Goal: Information Seeking & Learning: Learn about a topic

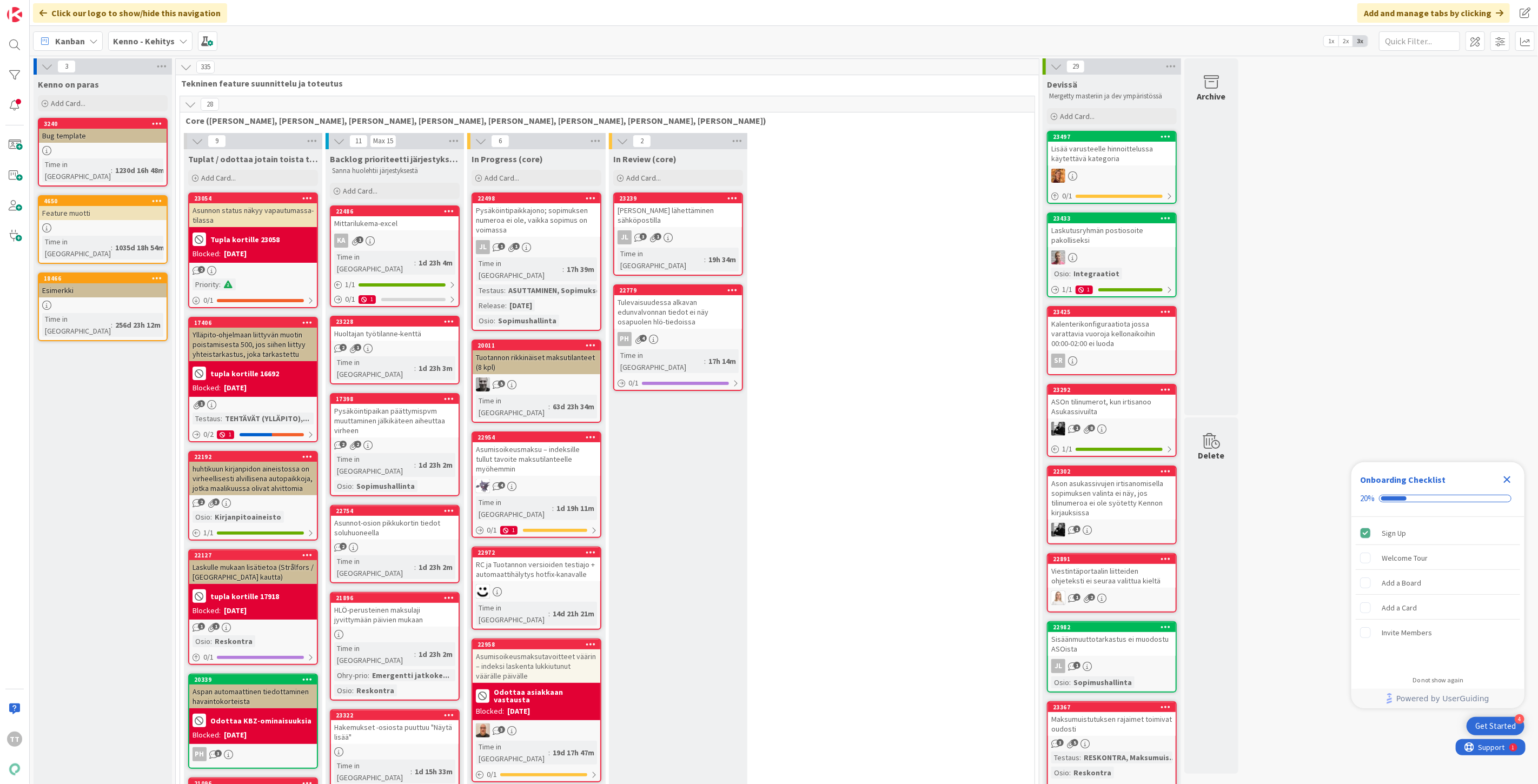
click at [174, 42] on div "Kenno - Kehitys" at bounding box center [150, 41] width 84 height 19
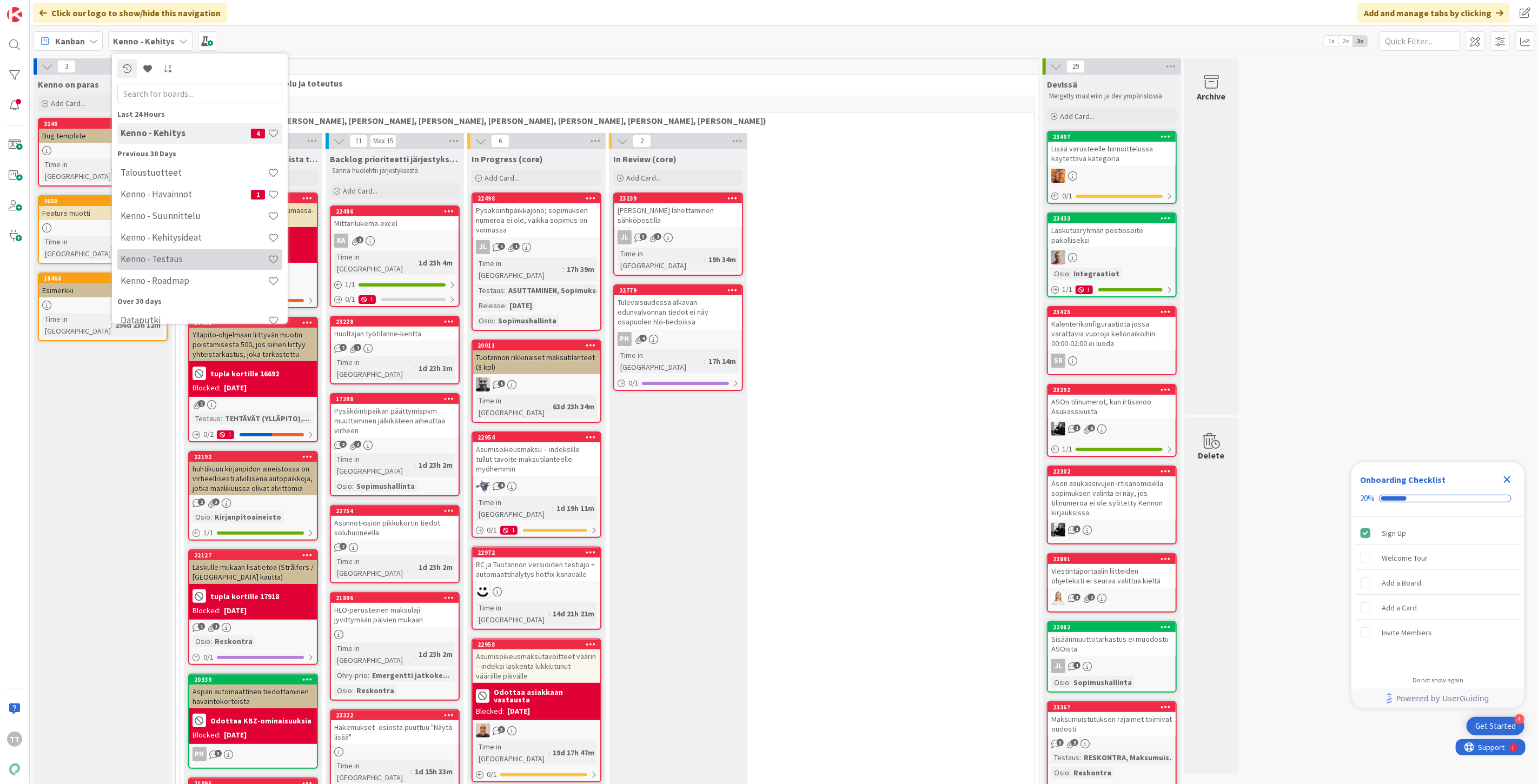
click at [182, 259] on h4 "Kenno - Testaus" at bounding box center [194, 259] width 147 height 11
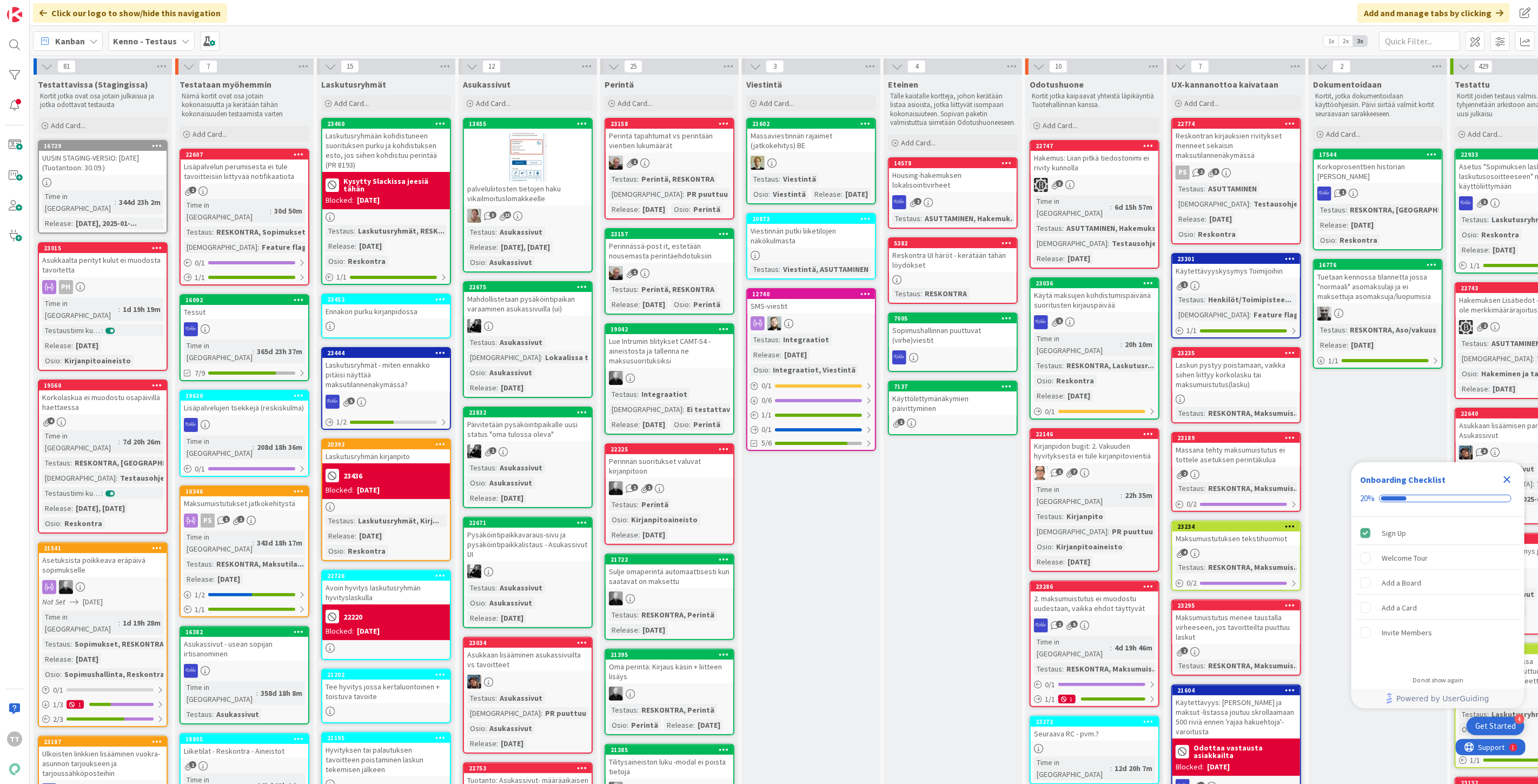
click at [1111, 439] on div "Kirjanpidon bugit: 2. Vakuuden hyvityksestä ei tule kirjanpitovientiä" at bounding box center [1095, 450] width 128 height 24
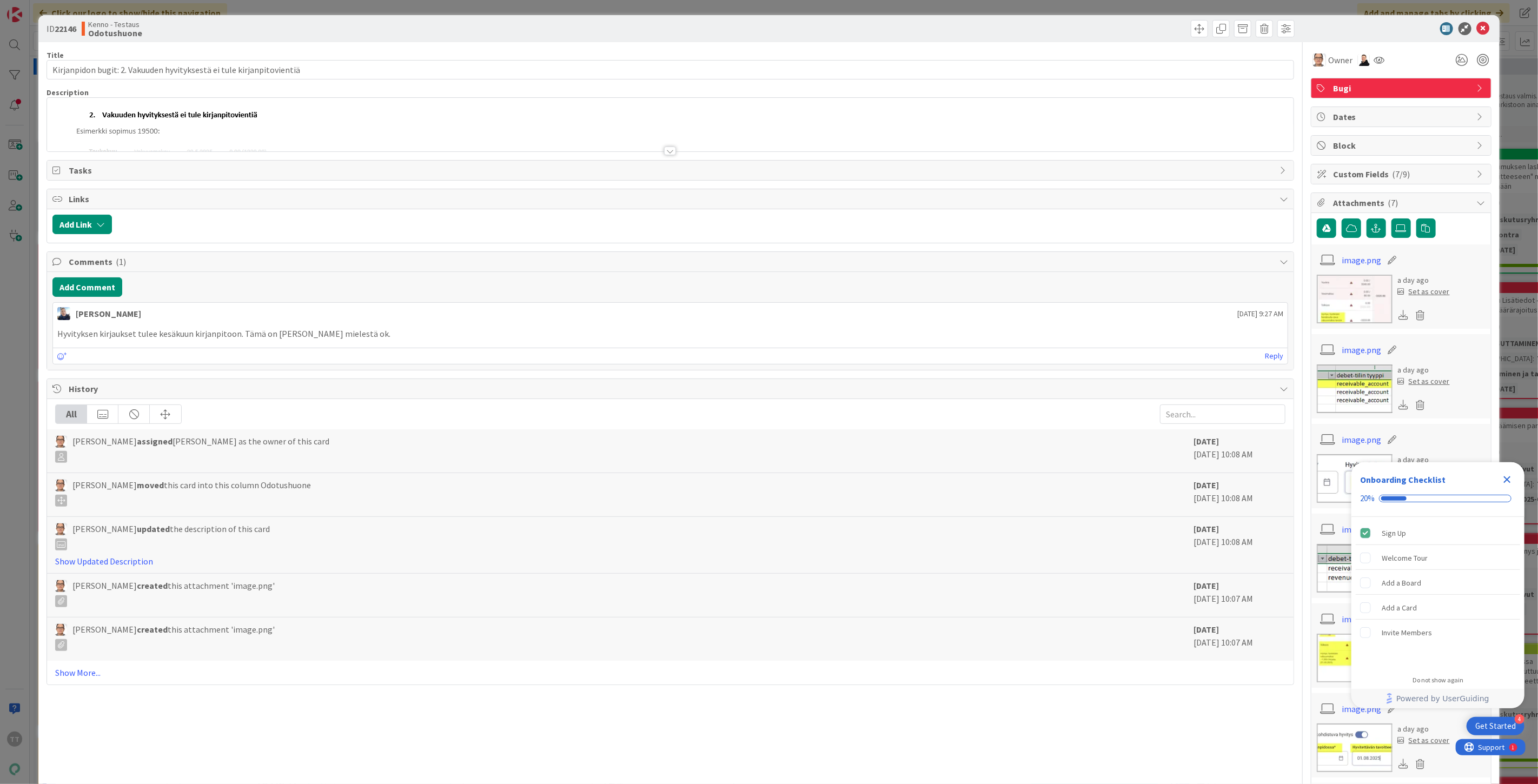
click at [664, 151] on div at bounding box center [670, 150] width 12 height 8
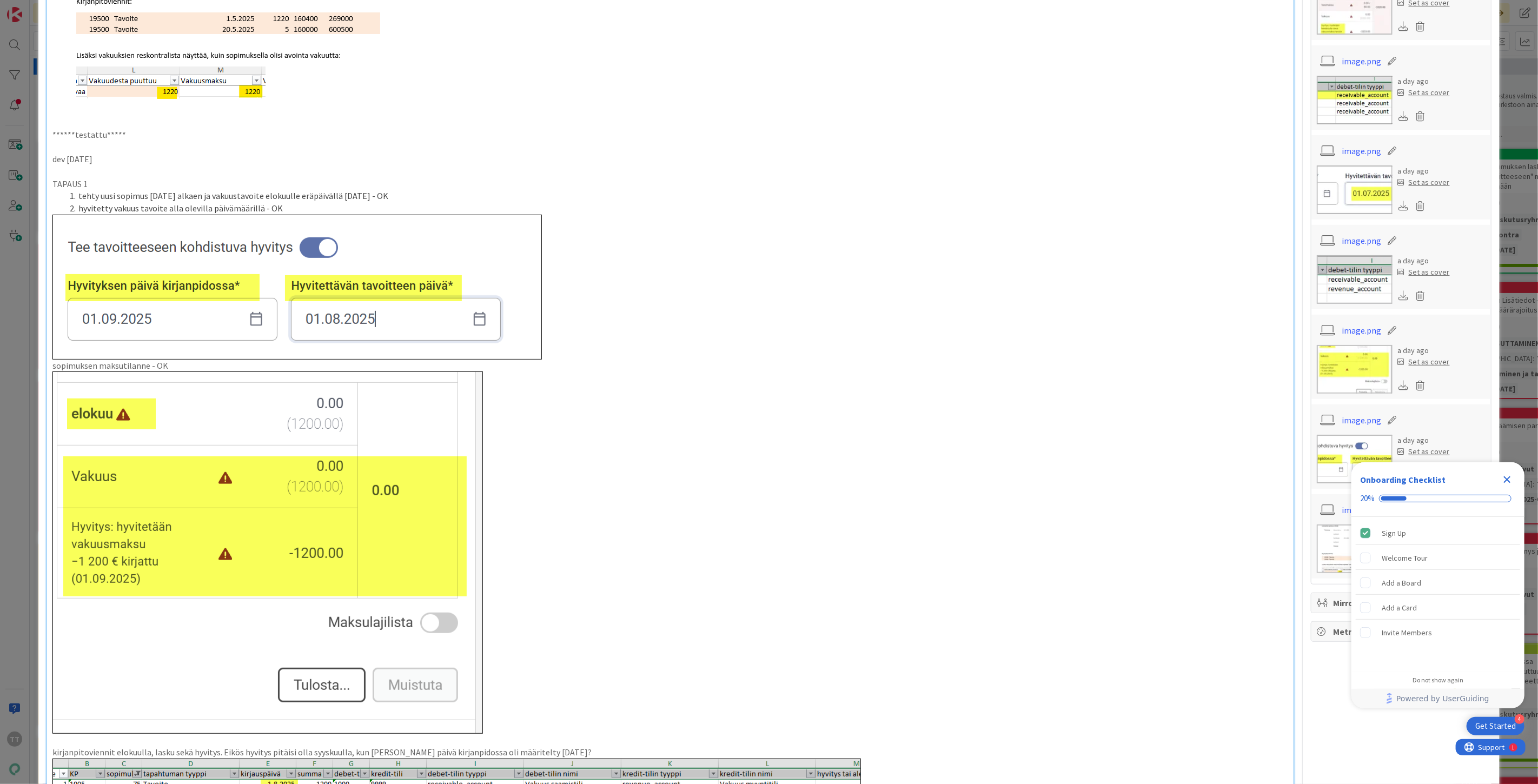
scroll to position [300, 0]
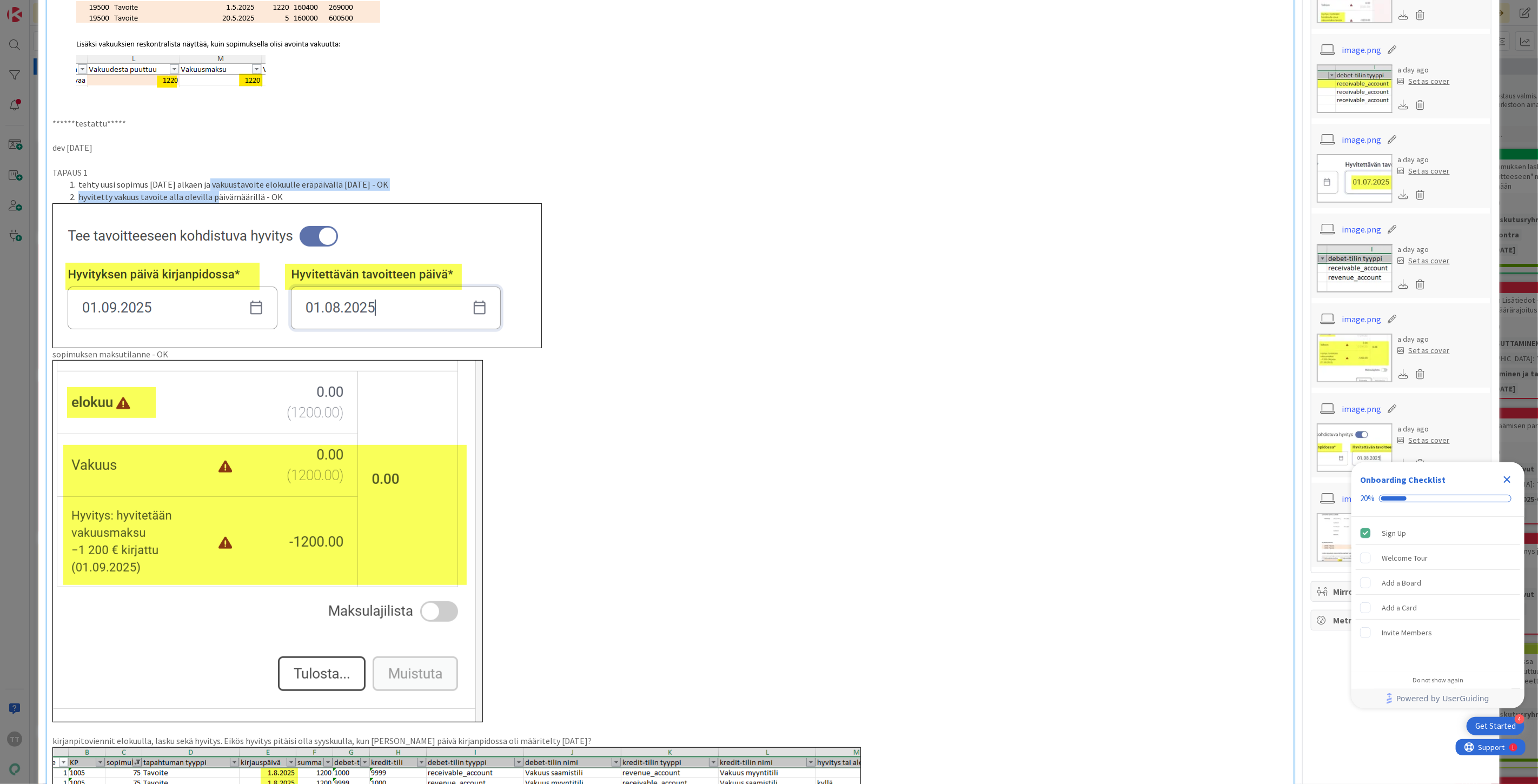
drag, startPoint x: 206, startPoint y: 183, endPoint x: 212, endPoint y: 193, distance: 11.7
click at [212, 193] on ol "tehty uusi sopimus 1.8.2025 alkaen ja vakuustavoite elokuulle eräpäivällä 1.8.2…" at bounding box center [671, 191] width 1236 height 24
click at [219, 193] on li "hyvitetty vakuus tavoite alla olevilla päivämäärillä - OK" at bounding box center [677, 197] width 1223 height 12
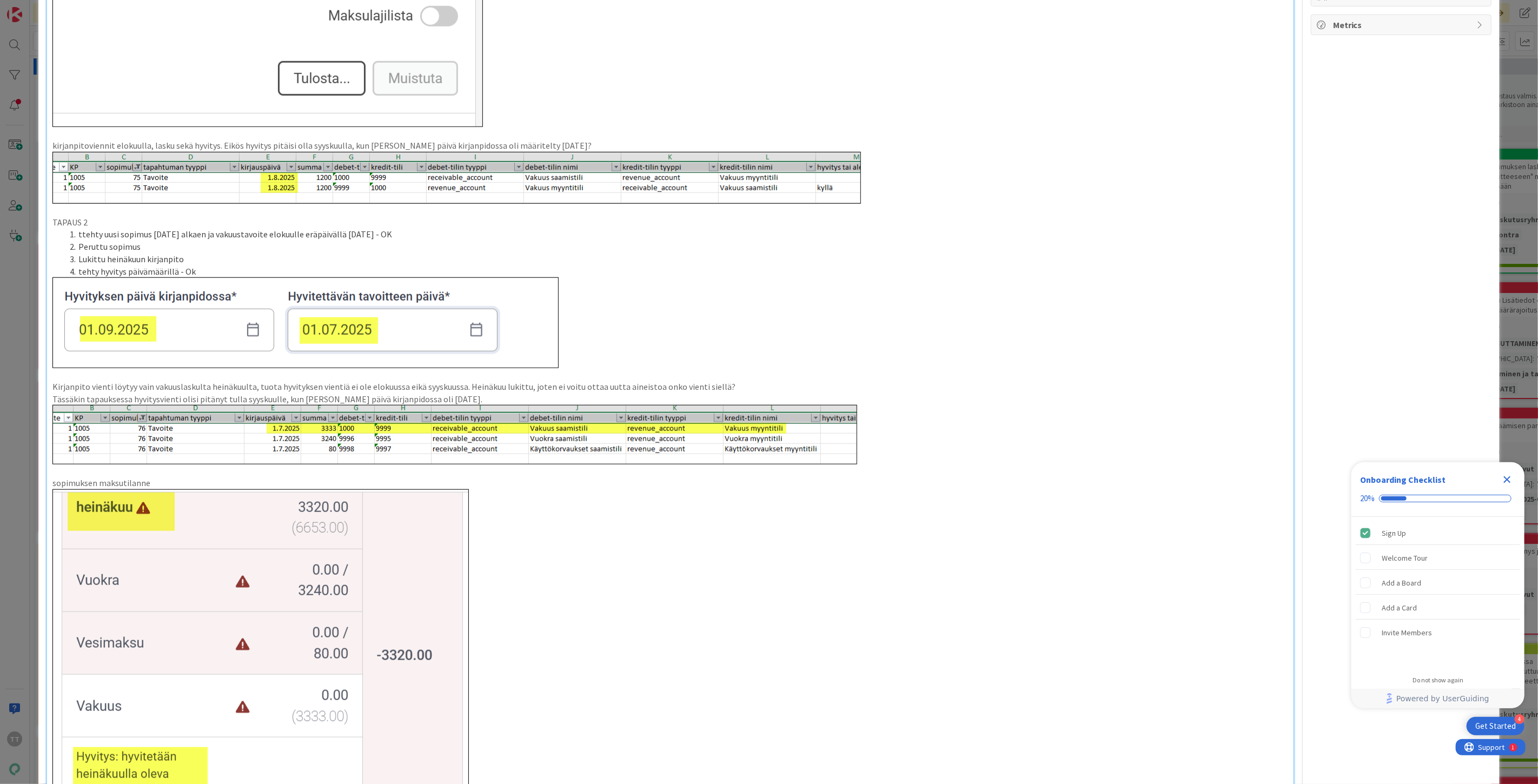
scroll to position [874, 0]
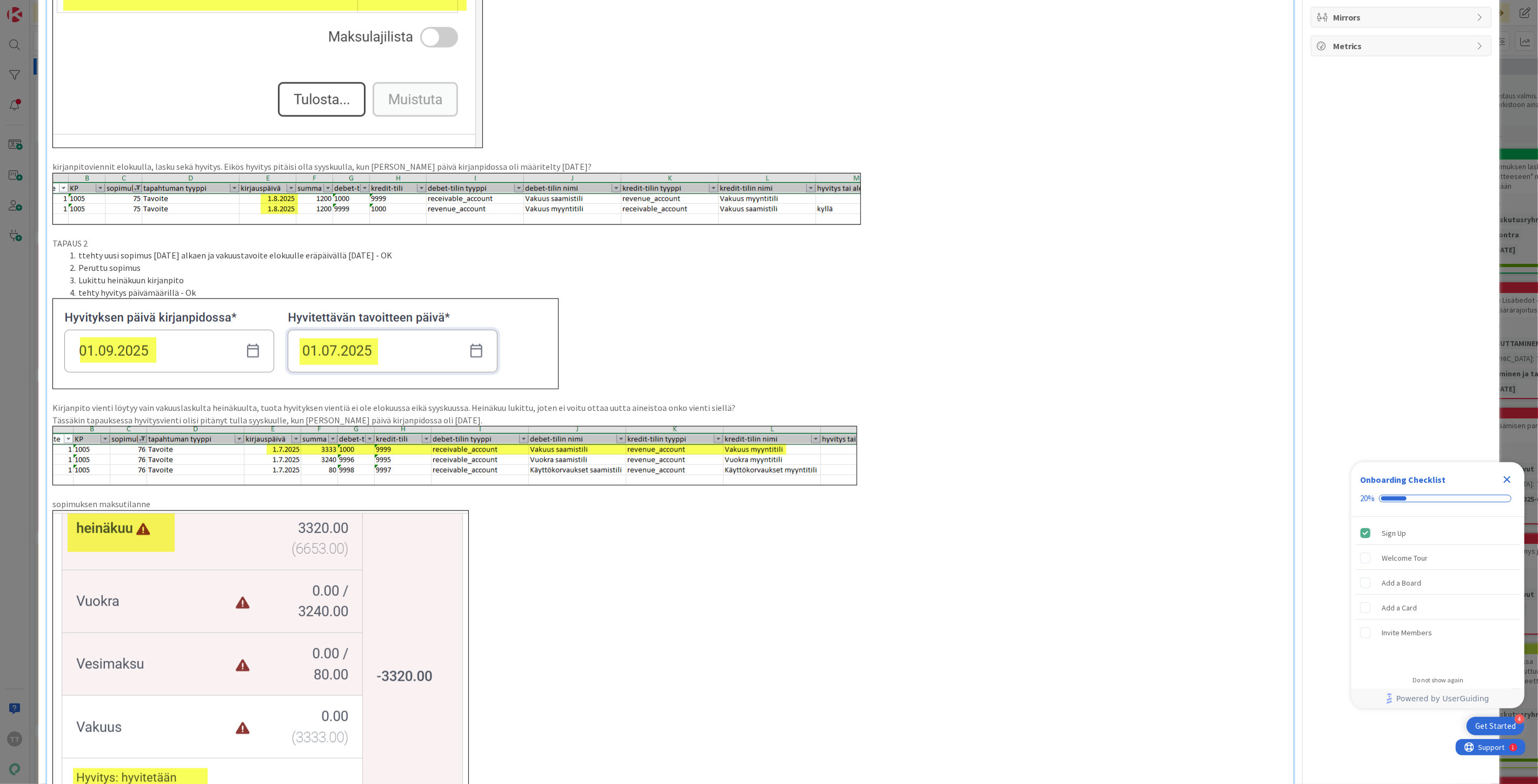
click at [1510, 482] on icon "Close Checklist" at bounding box center [1507, 480] width 7 height 7
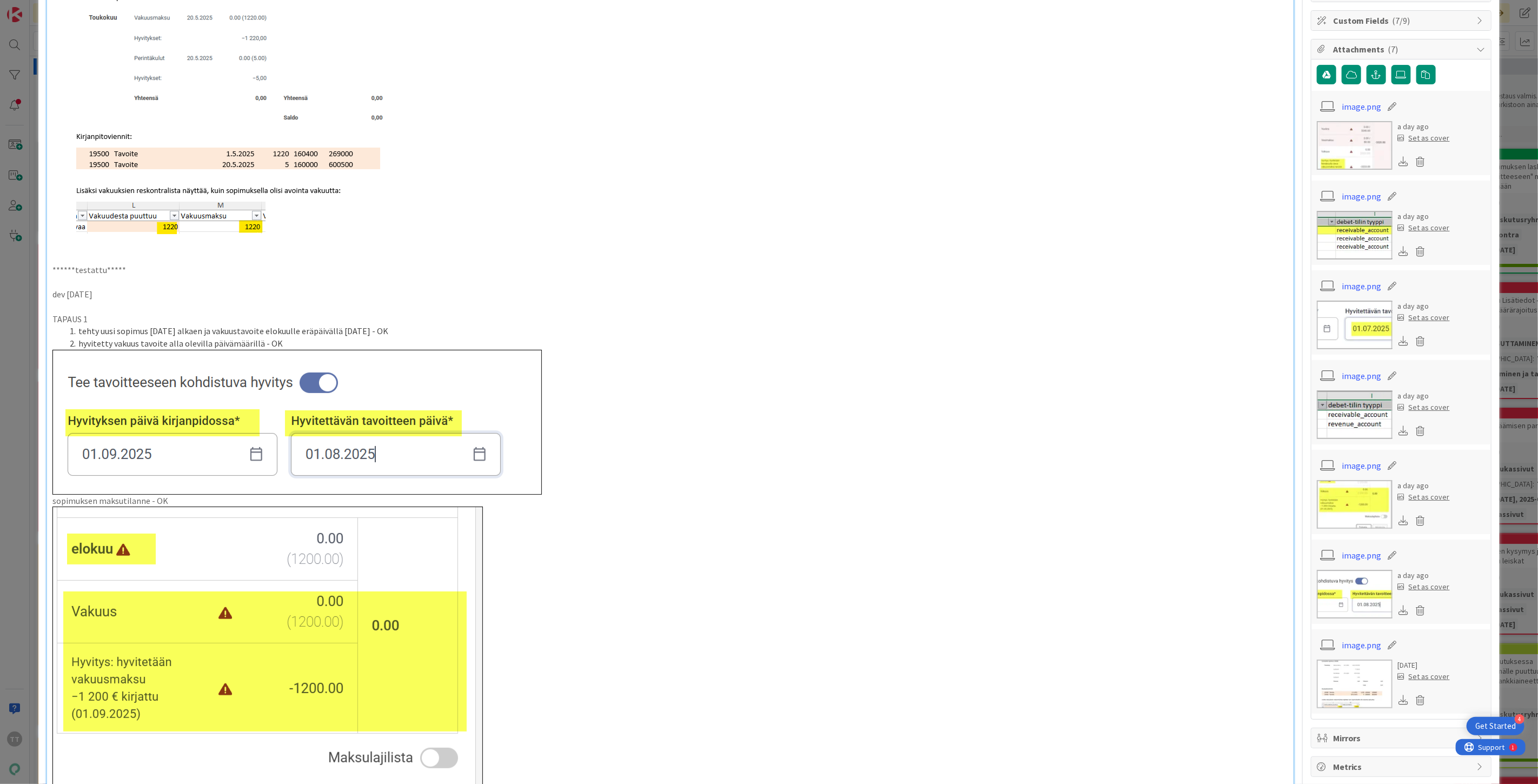
scroll to position [0, 0]
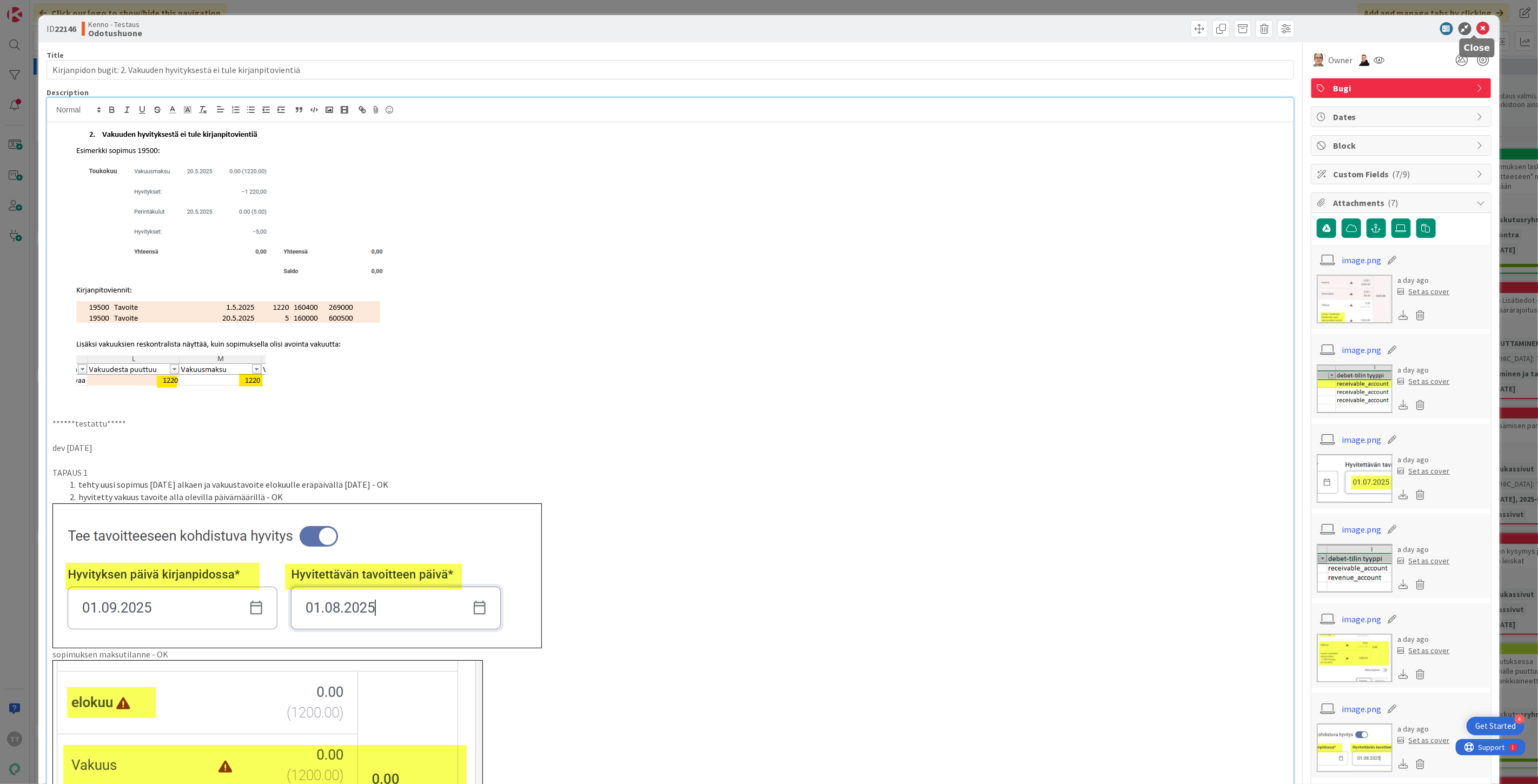
click at [1479, 29] on icon at bounding box center [1483, 29] width 13 height 13
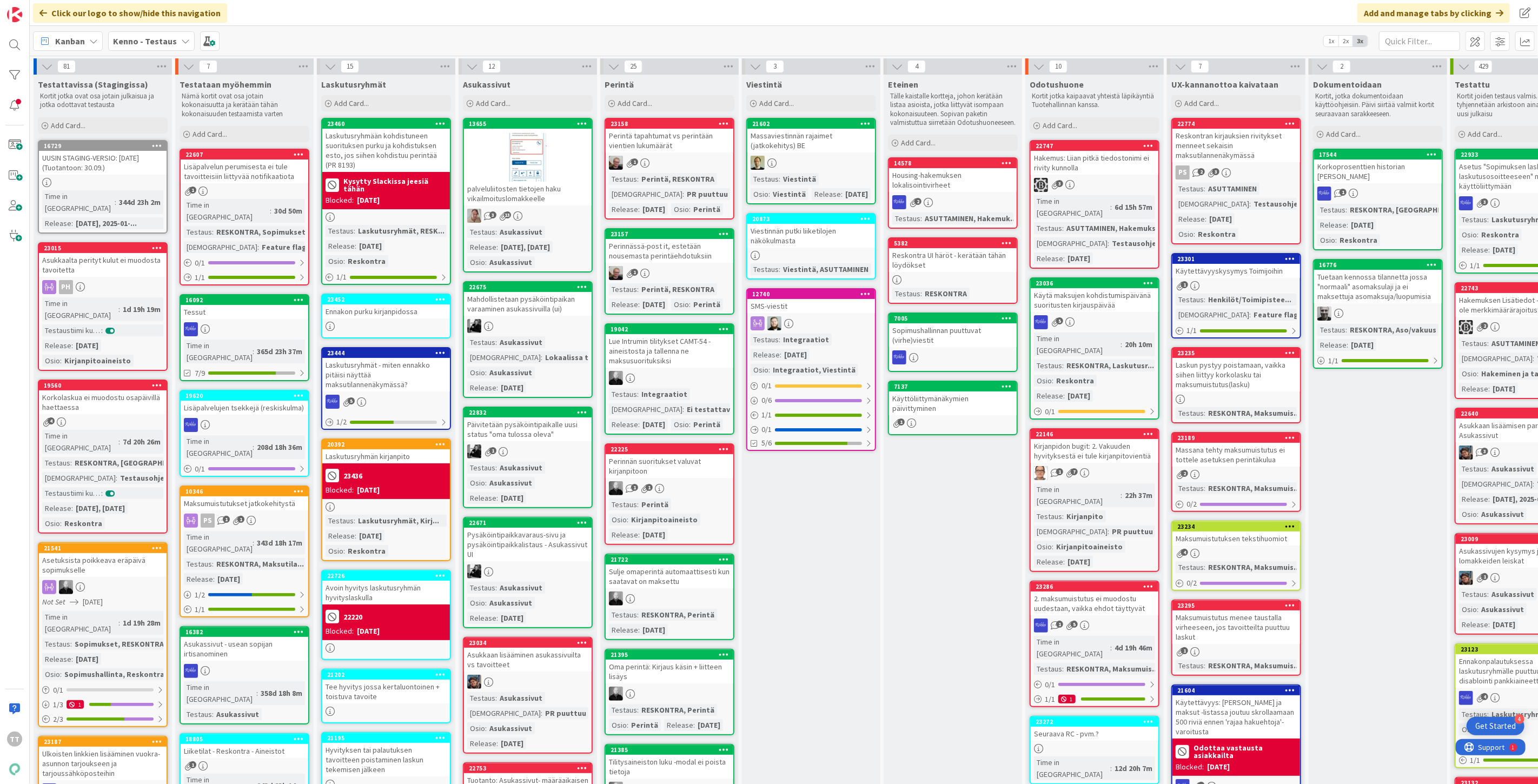
click at [1124, 439] on div "Kirjanpidon bugit: 2. Vakuuden hyvityksestä ei tule kirjanpitovientiä" at bounding box center [1095, 450] width 128 height 24
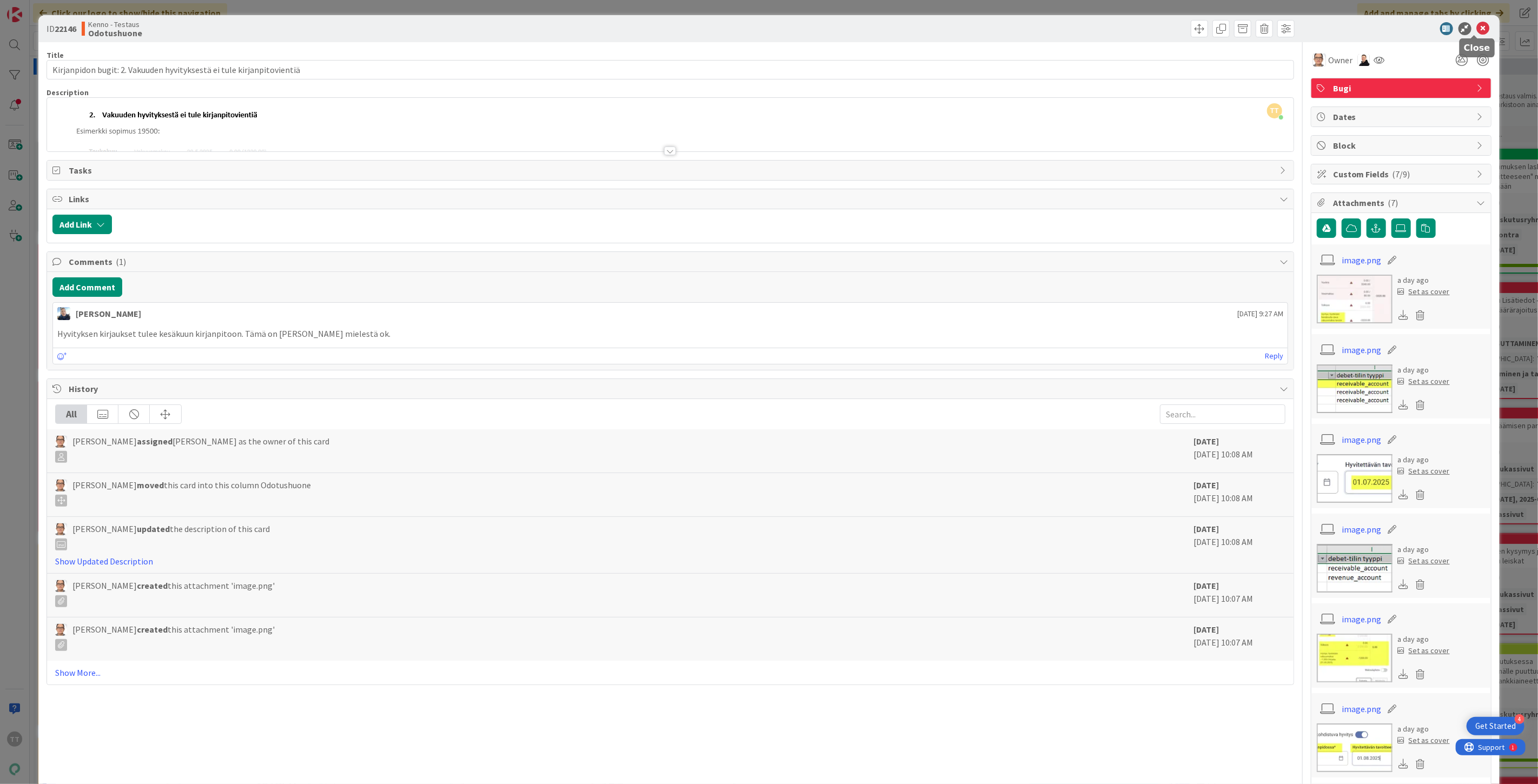
click at [1477, 24] on icon at bounding box center [1483, 29] width 13 height 13
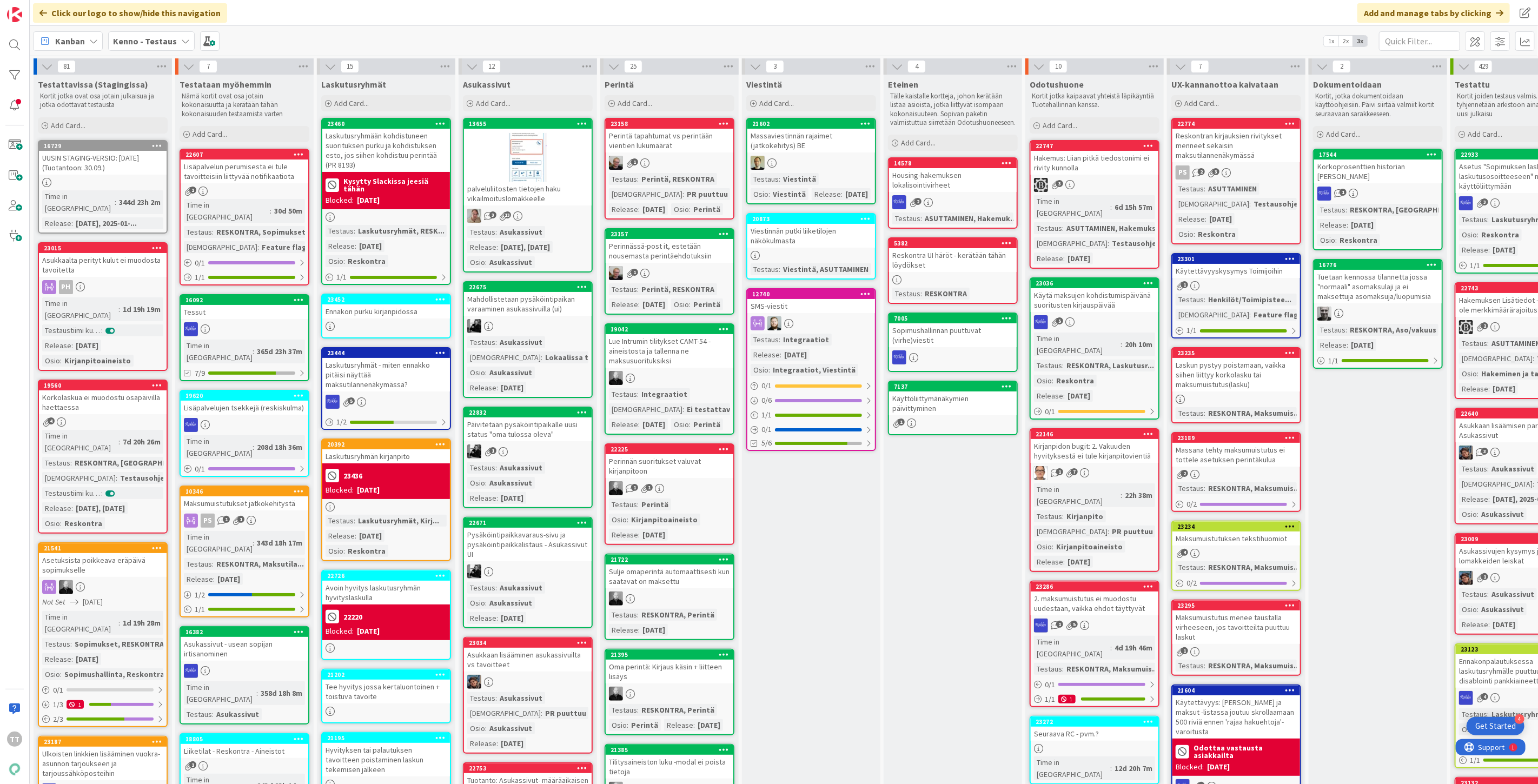
click at [167, 36] on b "Kenno - Testaus" at bounding box center [144, 41] width 64 height 11
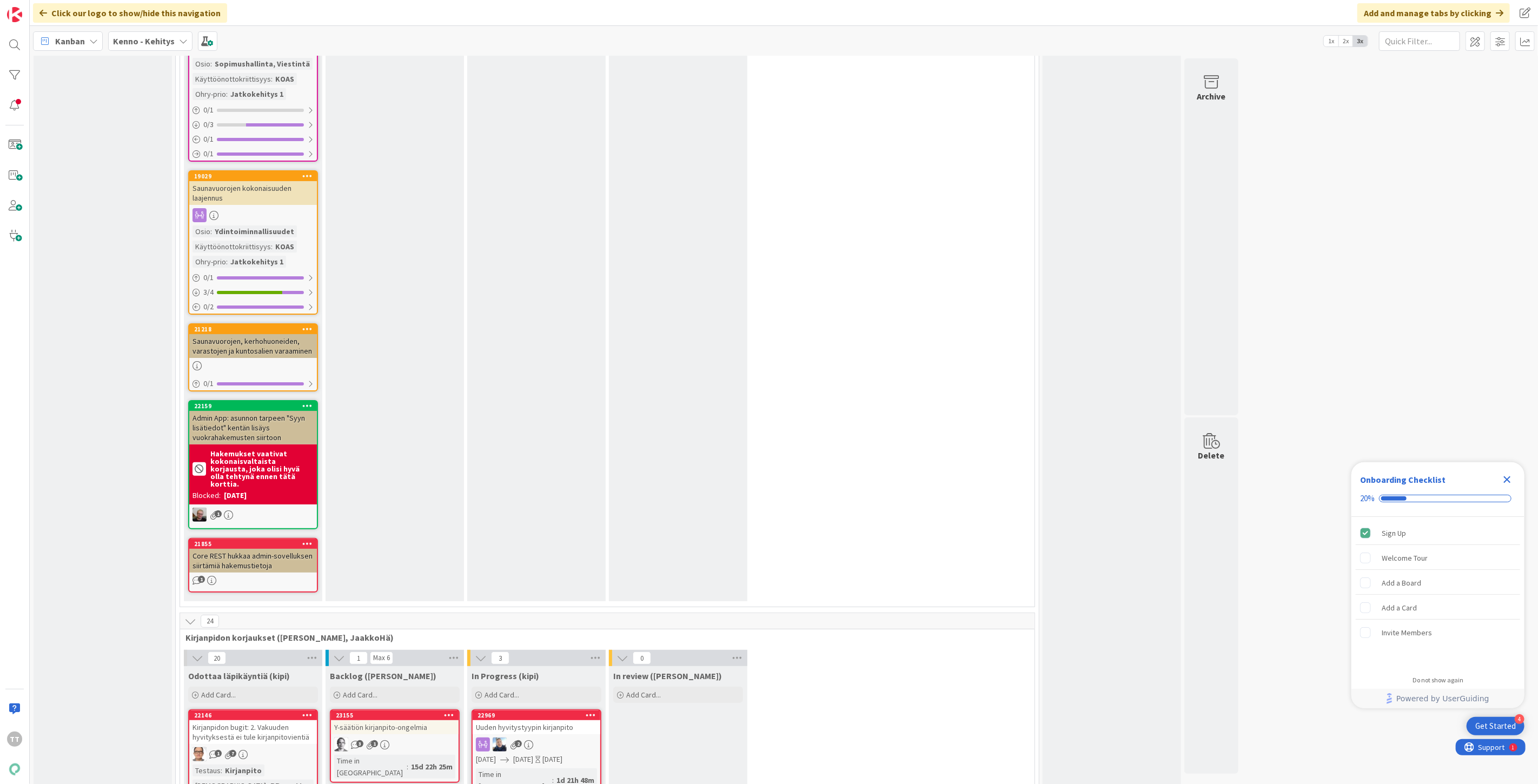
scroll to position [7030, 0]
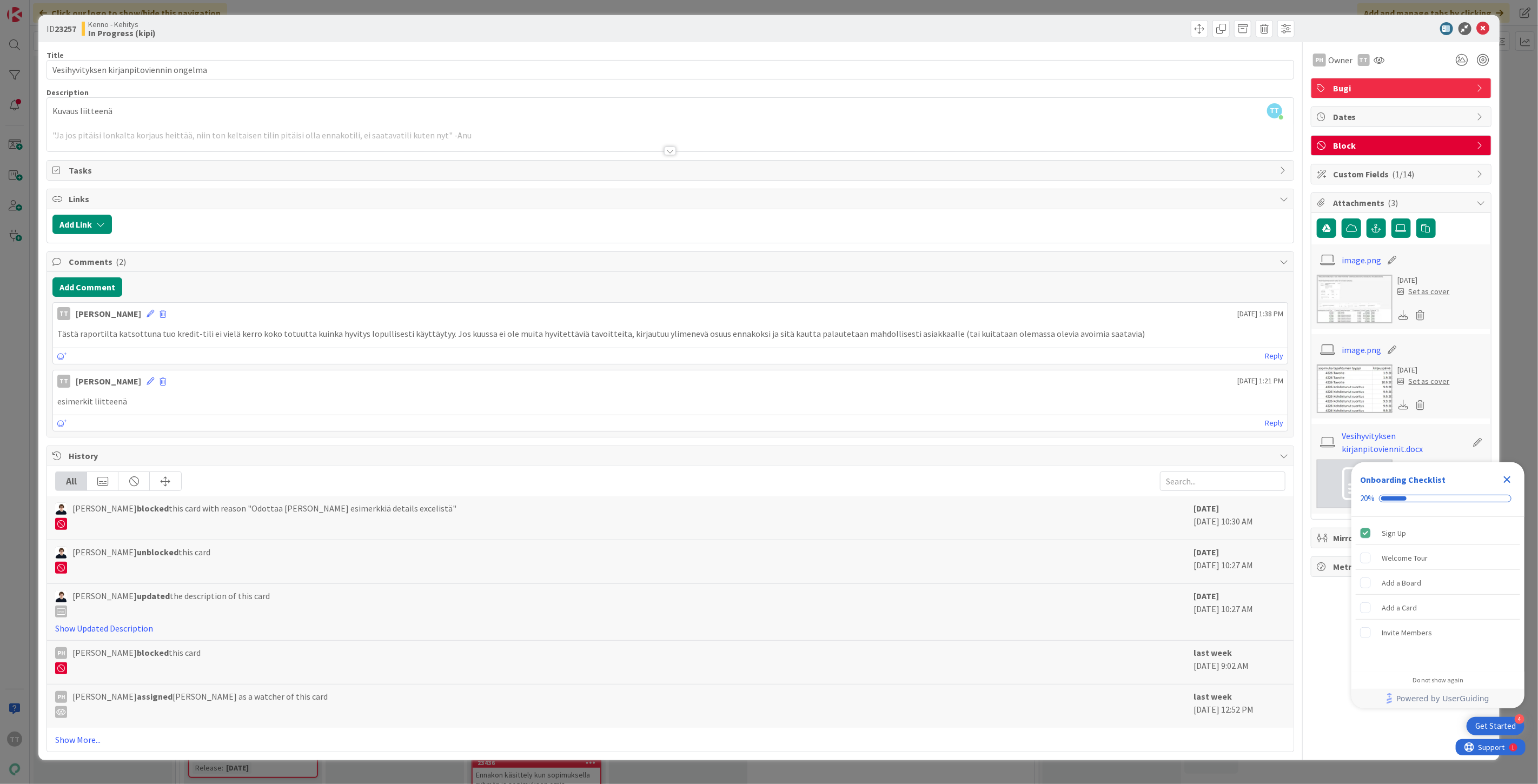
click at [670, 149] on div at bounding box center [670, 150] width 12 height 8
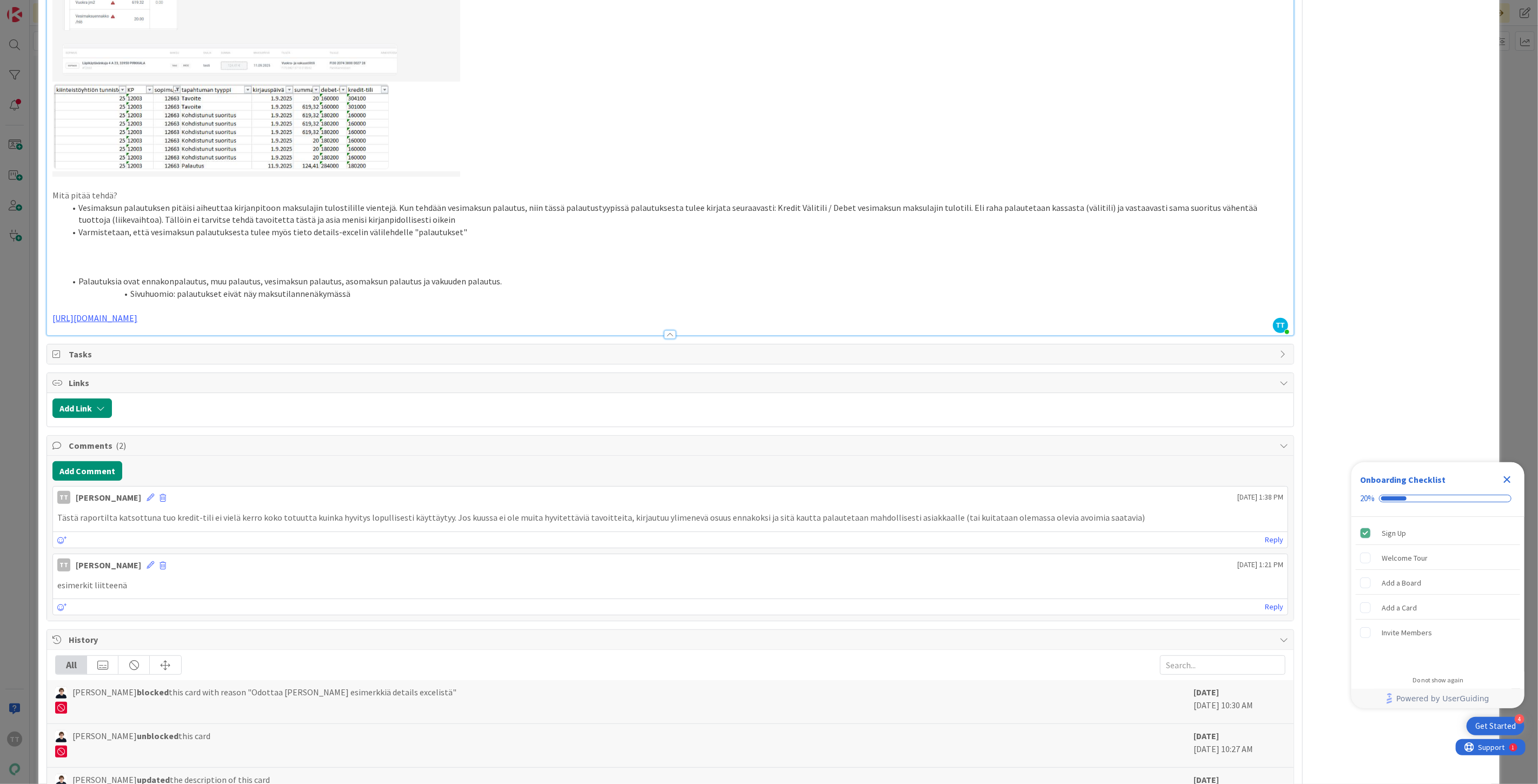
scroll to position [583, 0]
click at [85, 249] on p at bounding box center [671, 248] width 1236 height 12
click at [470, 237] on li "Varmistetaan, että vesimaksun palautuksesta tulee myös tieto details-excelin vä…" at bounding box center [677, 235] width 1223 height 12
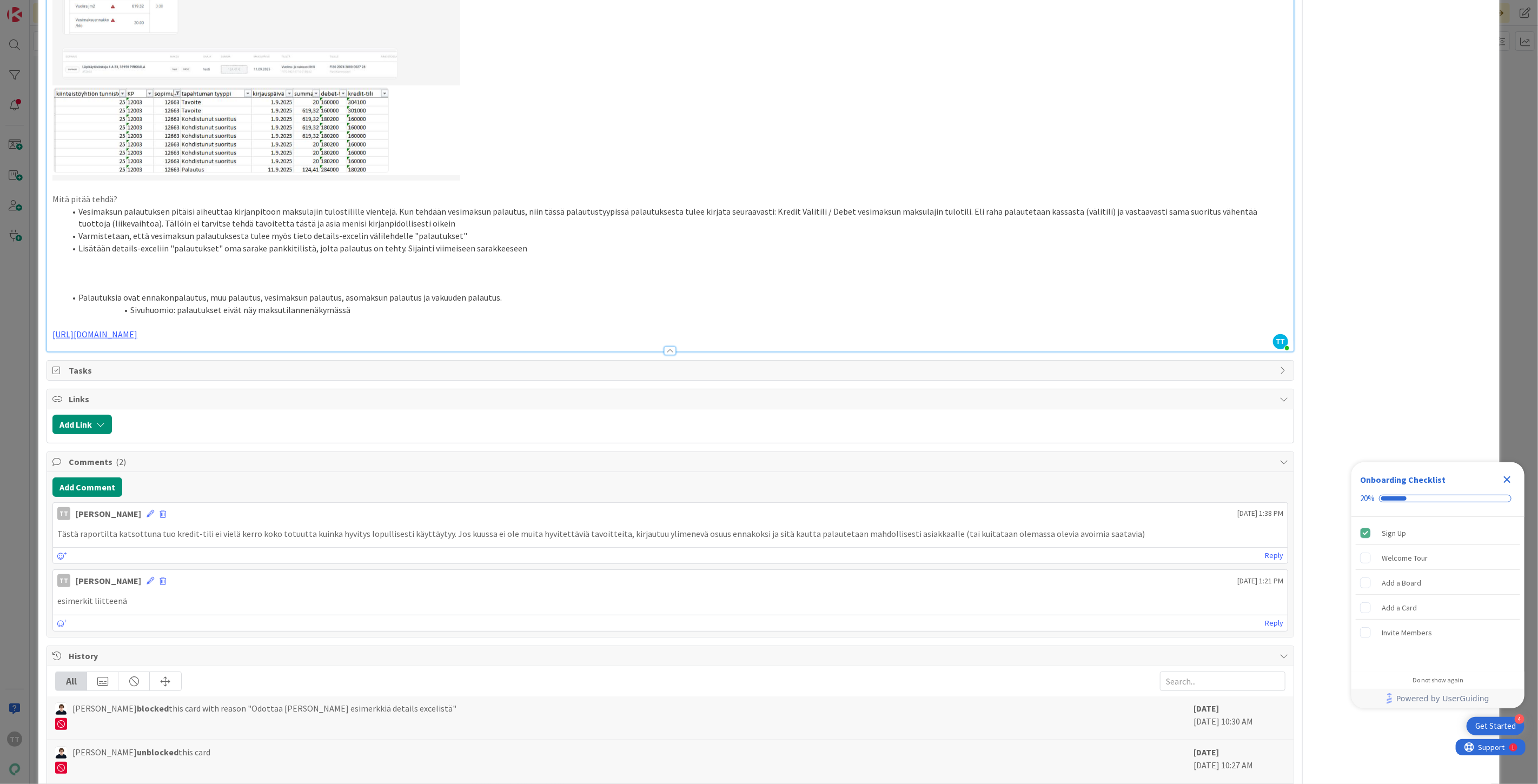
click at [273, 248] on li "Lisätään details-exceliin "palautukset" oma sarake pankkitilistä, jolta palautu…" at bounding box center [677, 248] width 1223 height 12
click at [246, 260] on p at bounding box center [671, 260] width 1236 height 12
click at [462, 234] on li "Varmistetaan, että vesimaksun palautuksesta tulee myös tieto details-excelin vä…" at bounding box center [677, 235] width 1223 height 12
click at [517, 249] on li "Lisätään details-exceliin "palautukset" oma sarake pankkitilistä, jolta palautu…" at bounding box center [677, 248] width 1223 height 12
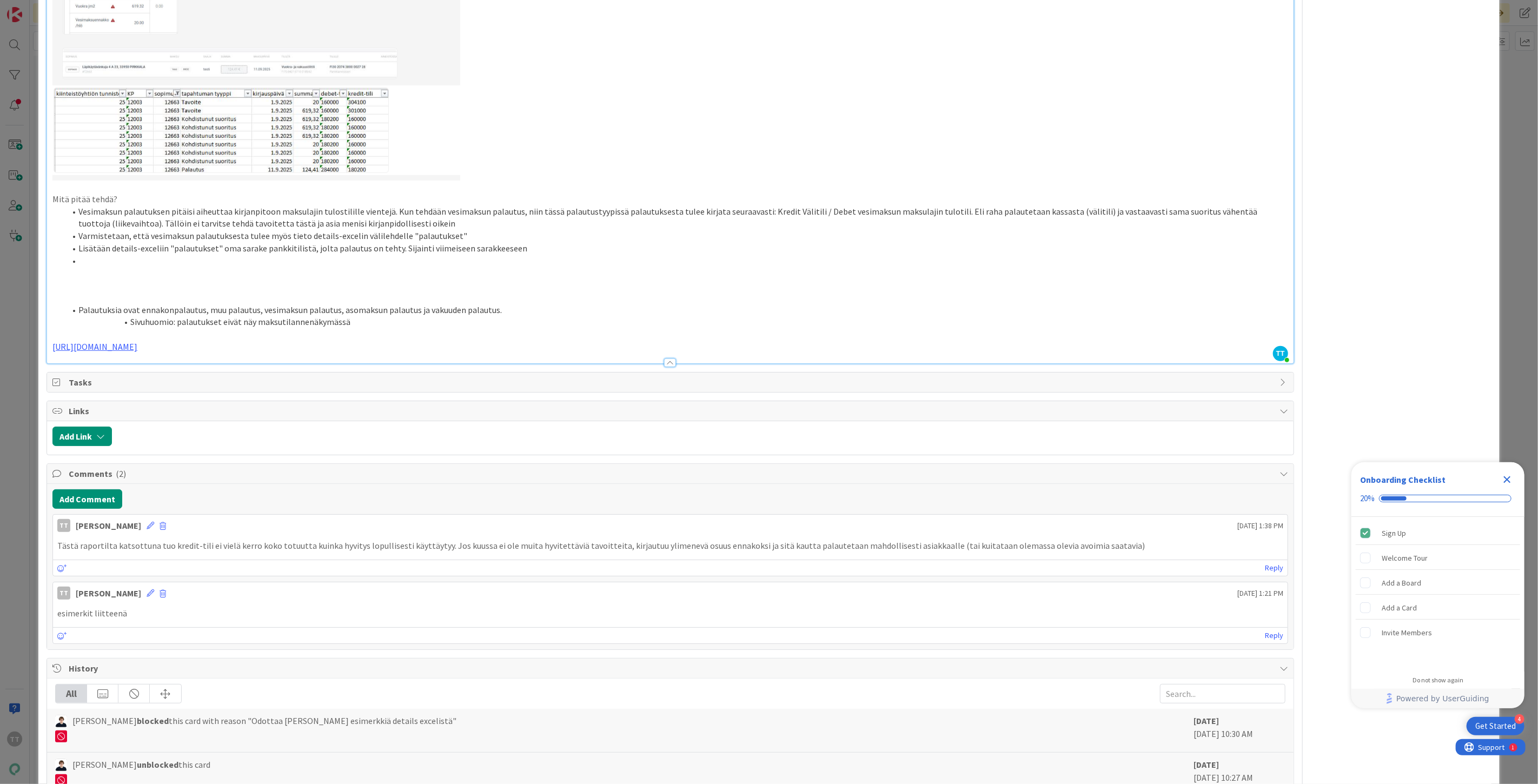
click at [456, 234] on li "Varmistetaan, että vesimaksun palautuksesta tulee myös tieto details-excelin vä…" at bounding box center [677, 235] width 1223 height 12
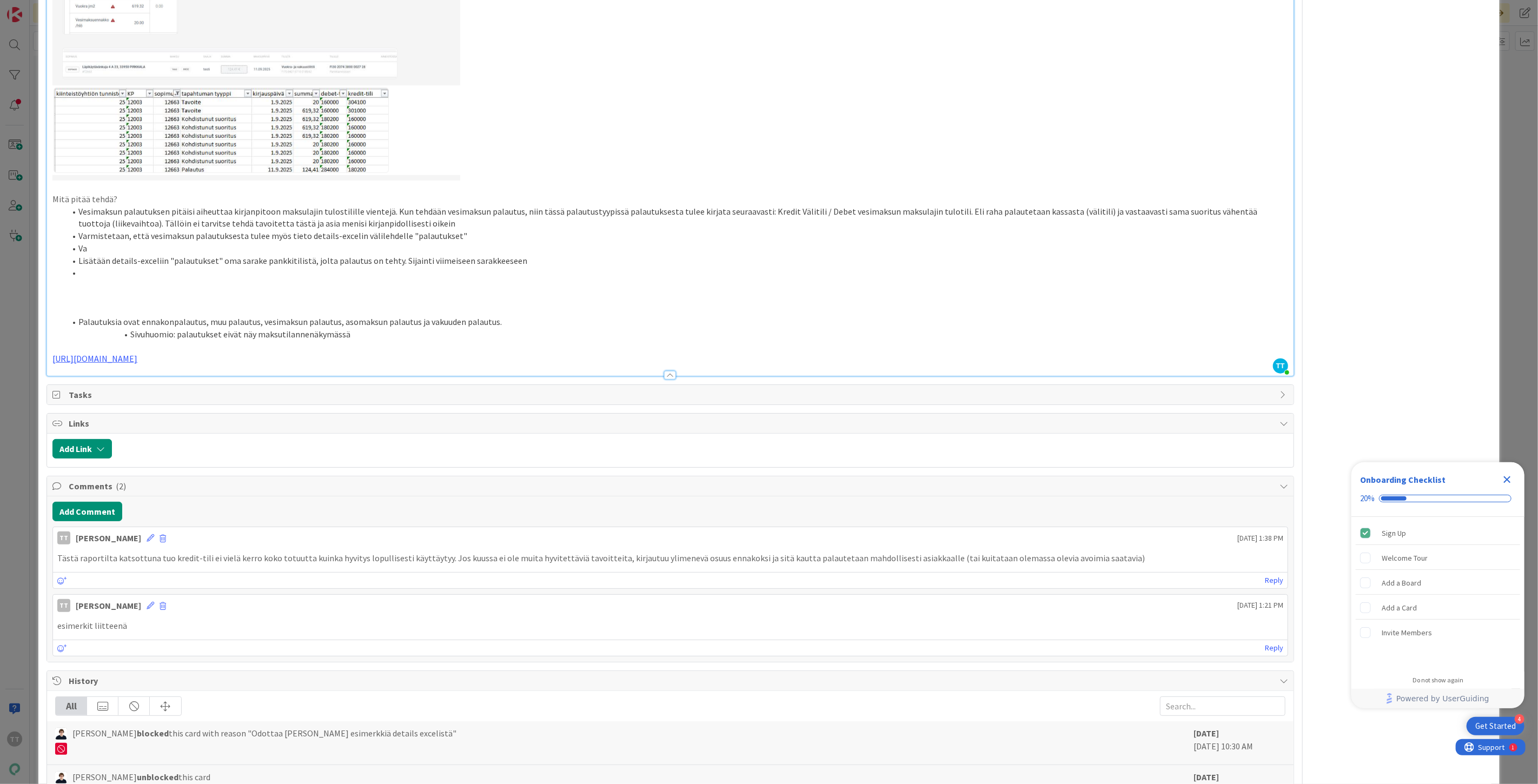
click at [132, 278] on li at bounding box center [677, 273] width 1223 height 12
click at [98, 246] on li "Va" at bounding box center [677, 248] width 1223 height 12
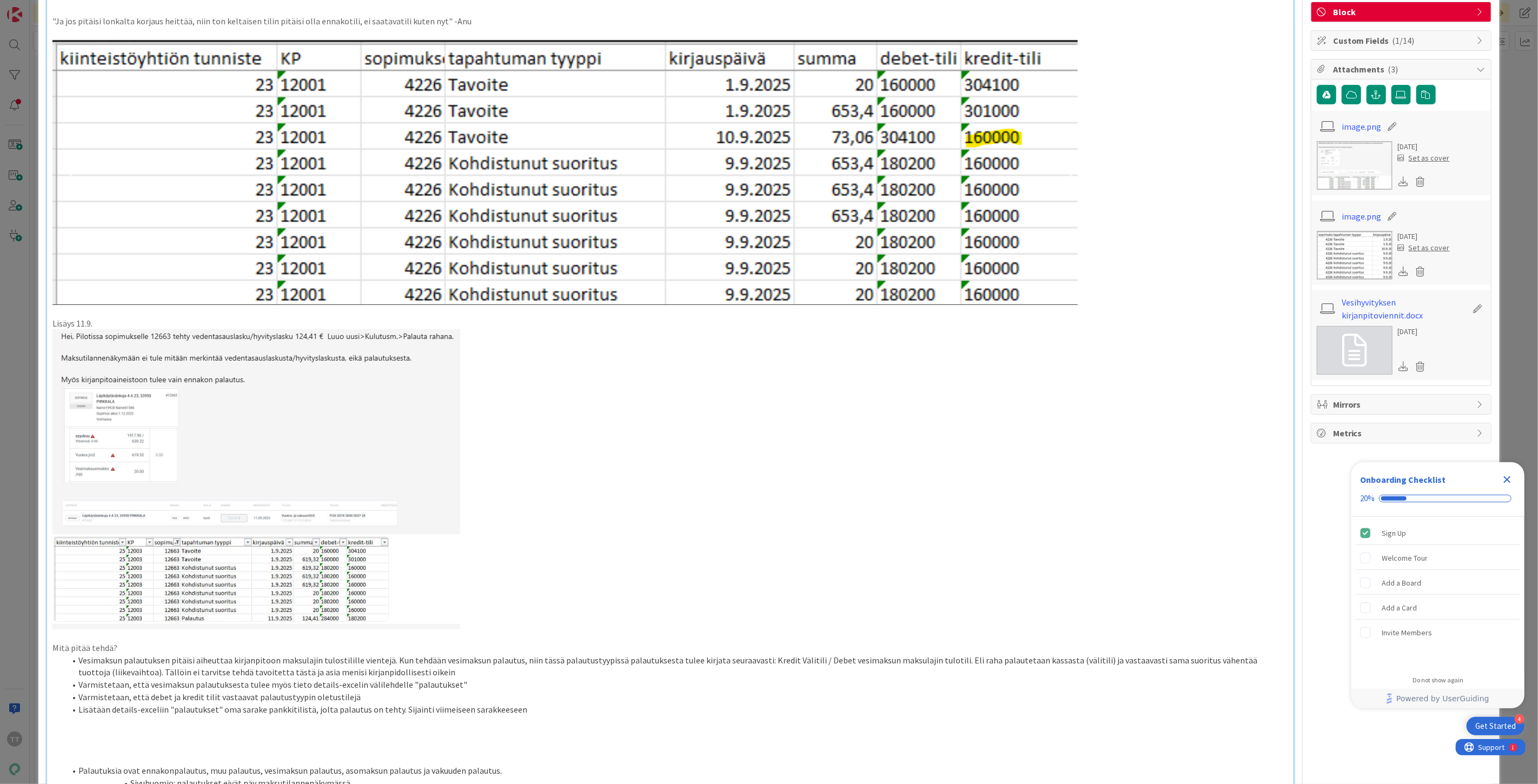
scroll to position [0, 0]
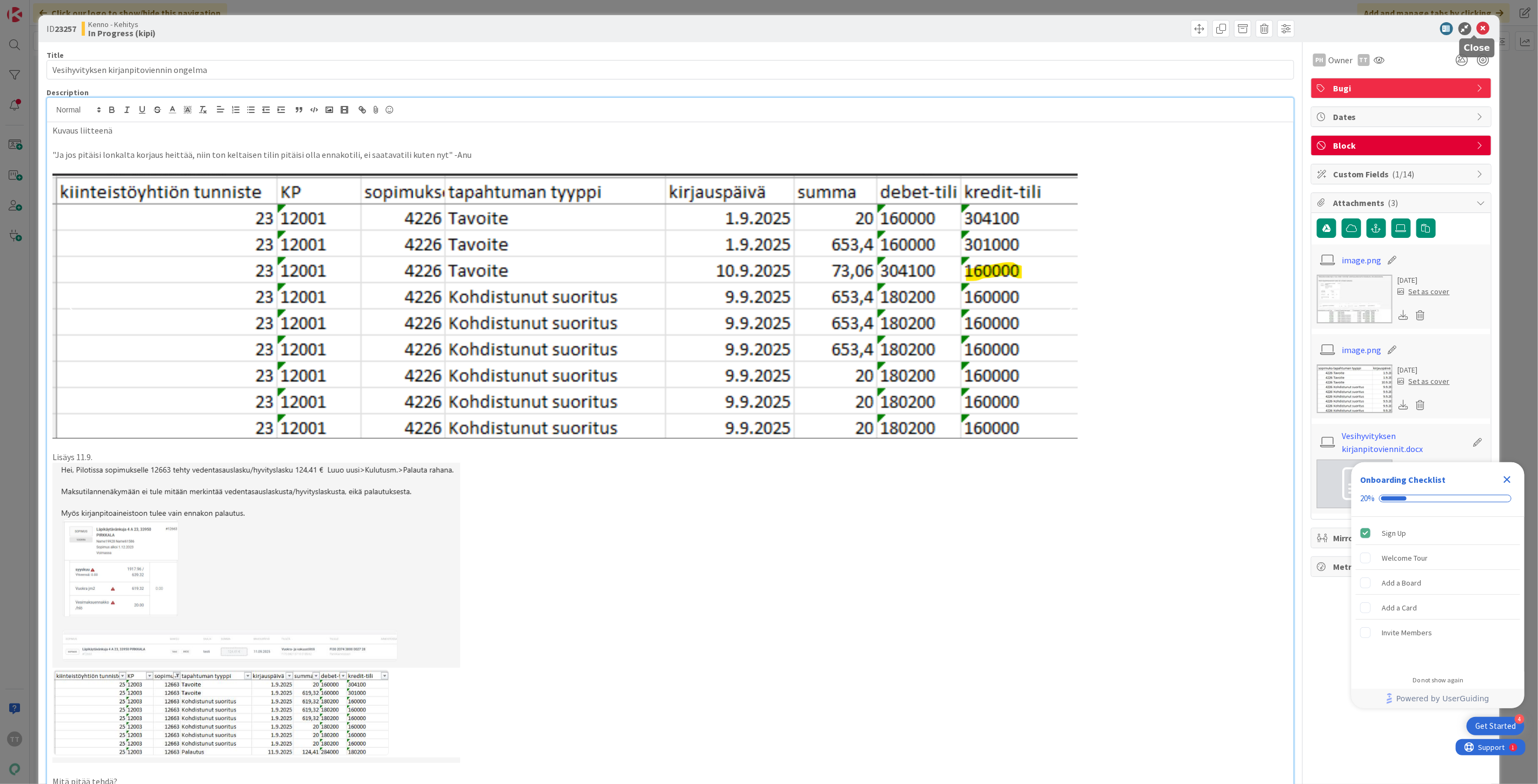
click at [1477, 28] on icon at bounding box center [1483, 29] width 13 height 13
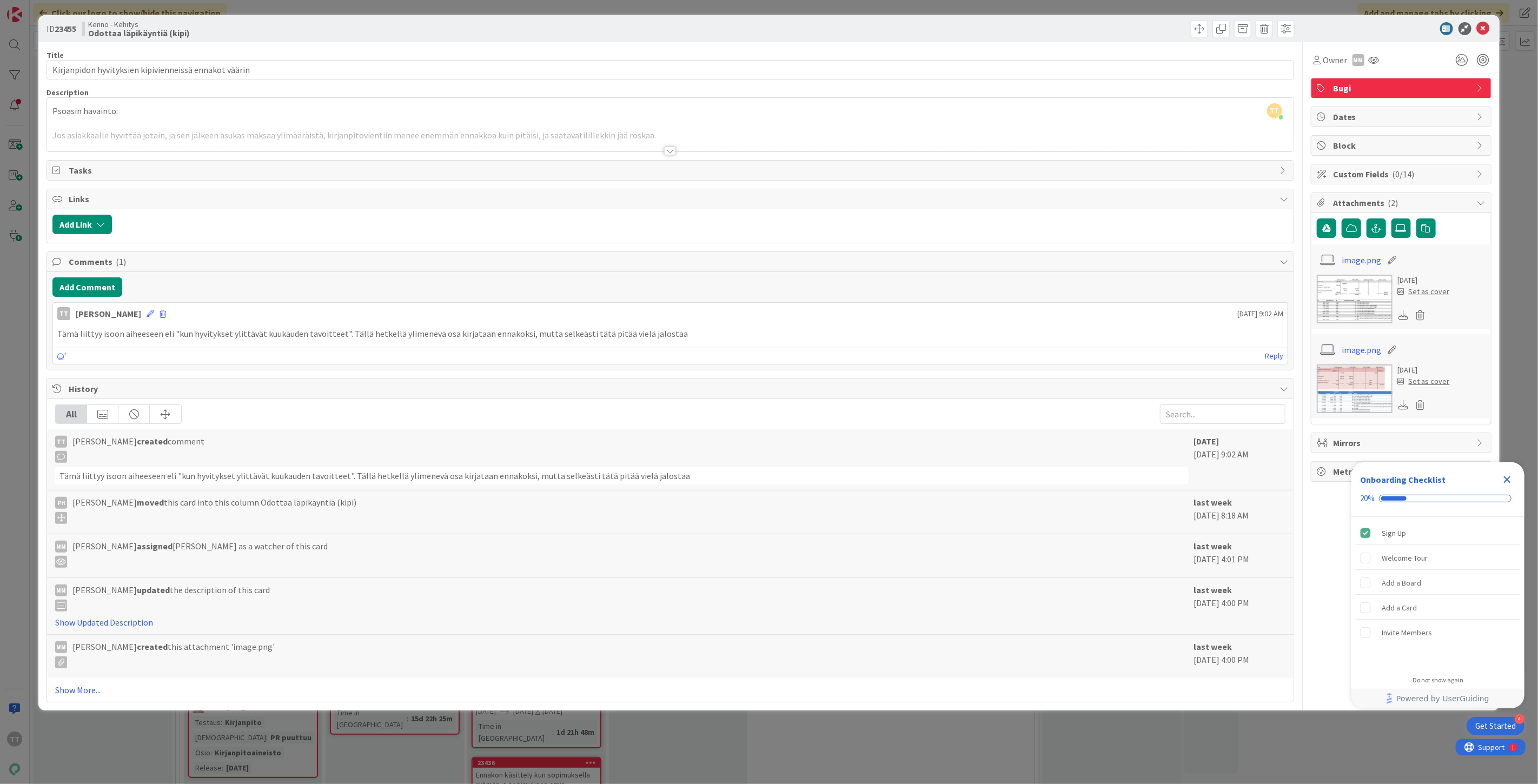
click at [672, 150] on div at bounding box center [670, 150] width 12 height 8
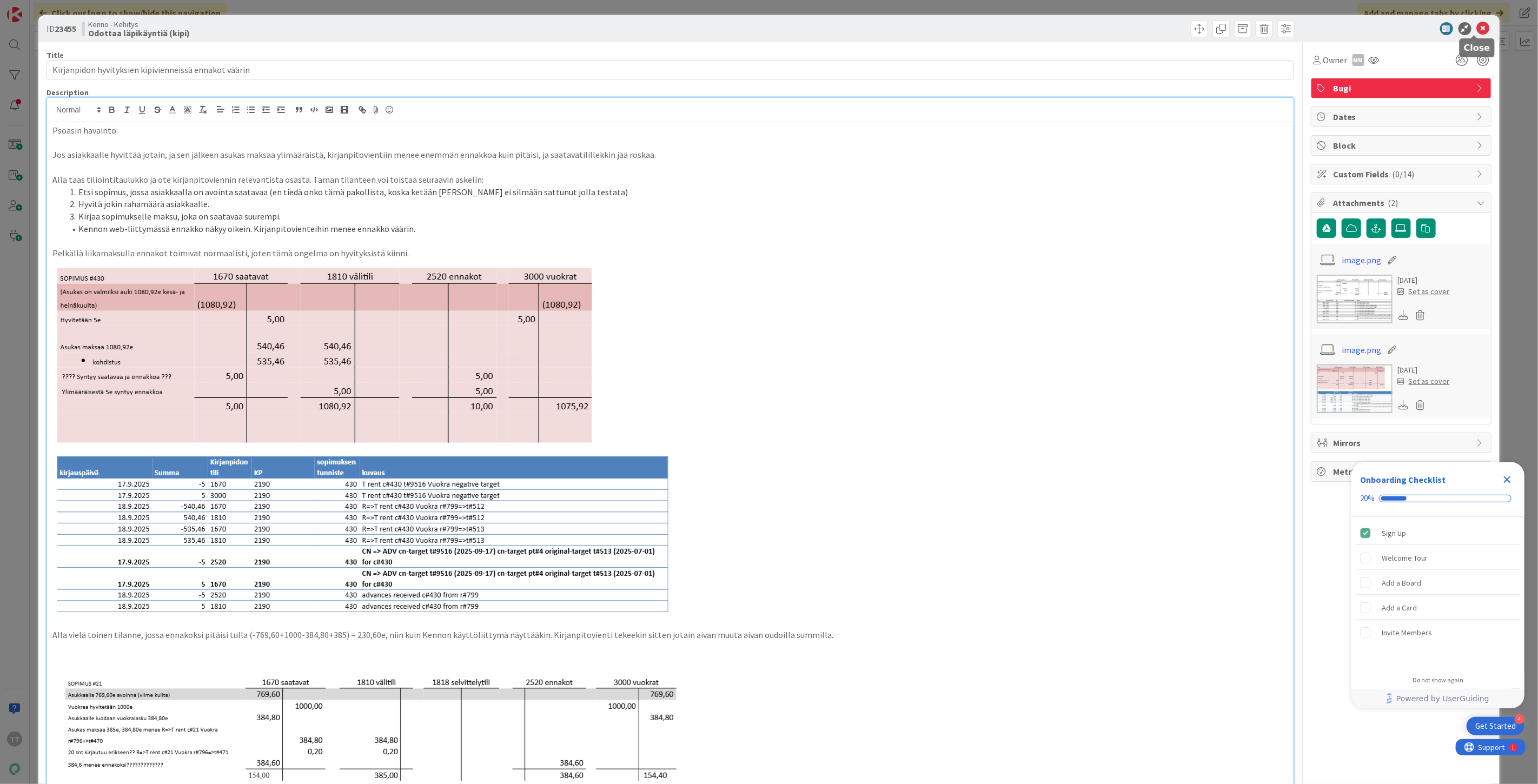
click at [1477, 30] on icon at bounding box center [1483, 29] width 13 height 13
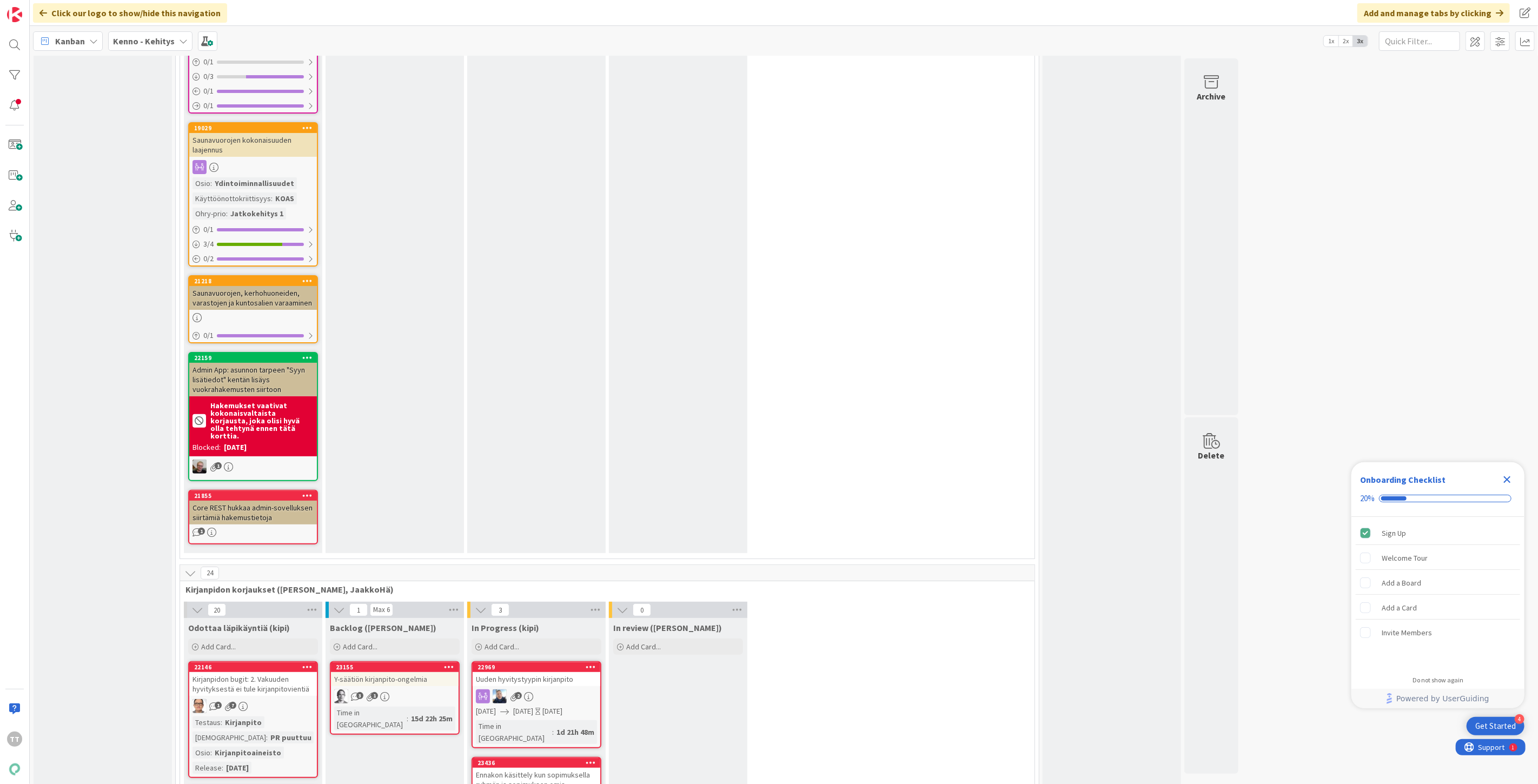
click at [1508, 480] on icon "Close Checklist" at bounding box center [1507, 480] width 7 height 7
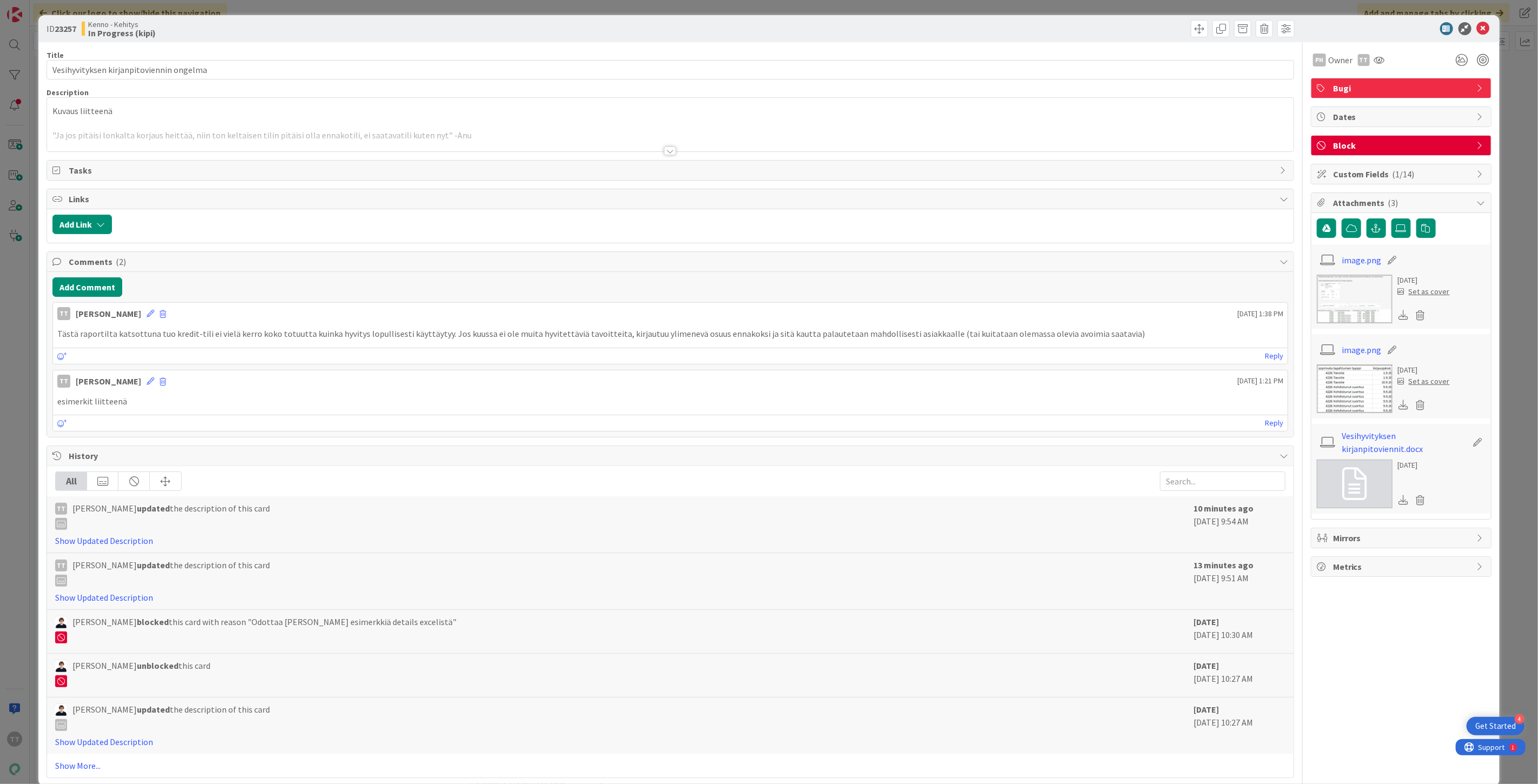
click at [668, 153] on div at bounding box center [670, 150] width 12 height 8
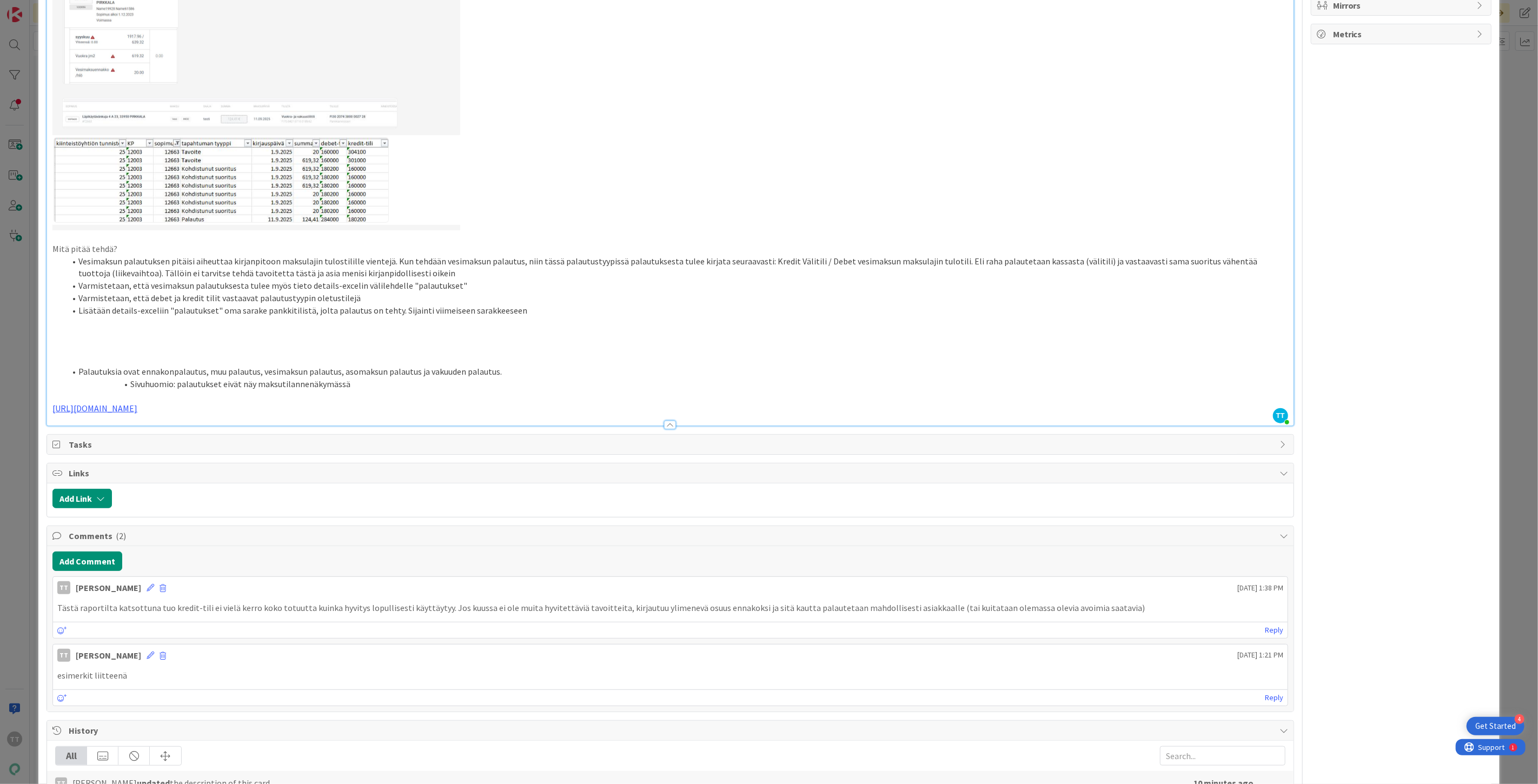
scroll to position [525, 0]
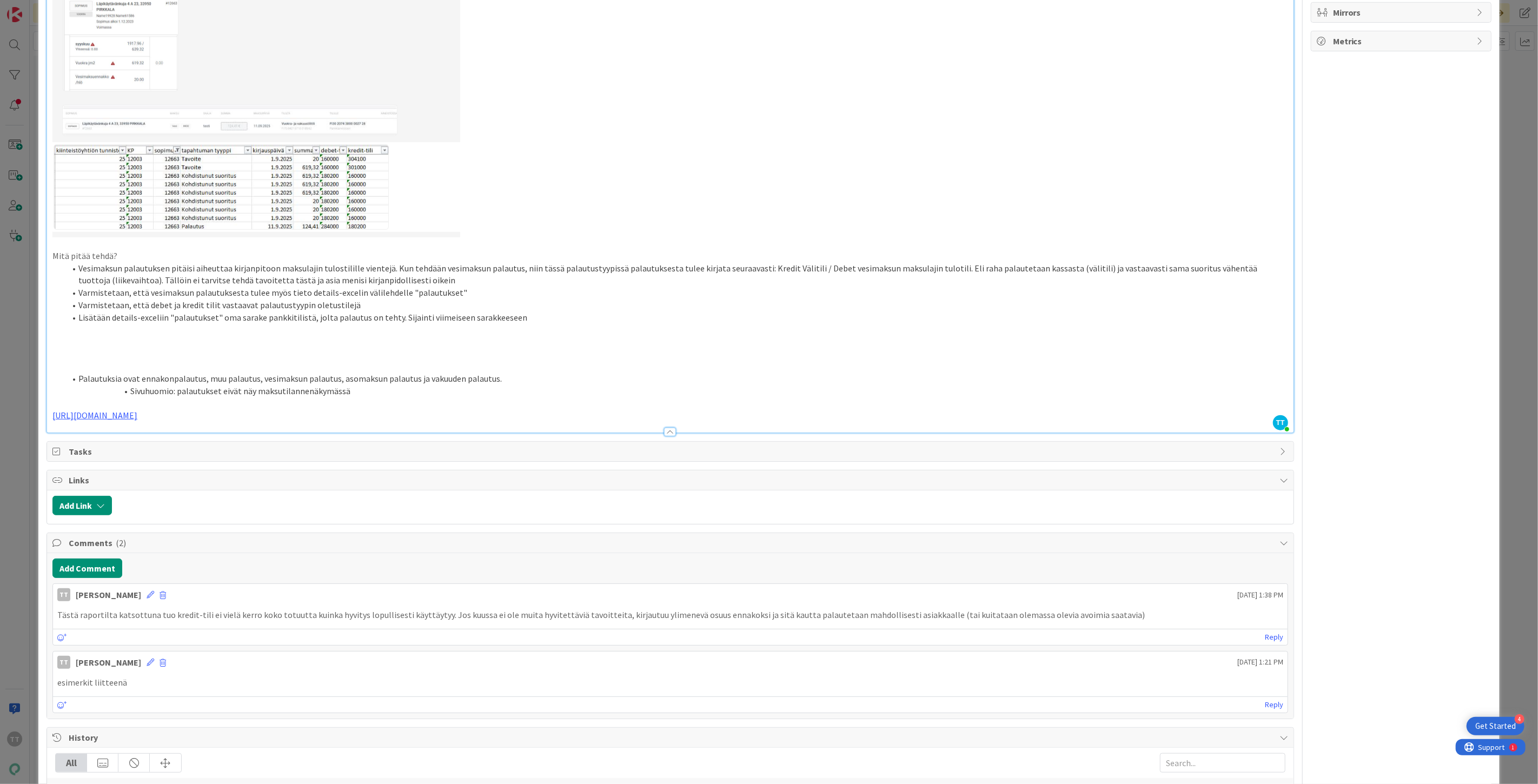
click at [516, 318] on li "Lisätään details-exceliin "palautukset" oma sarake pankkitilistä, jolta palautu…" at bounding box center [677, 318] width 1223 height 12
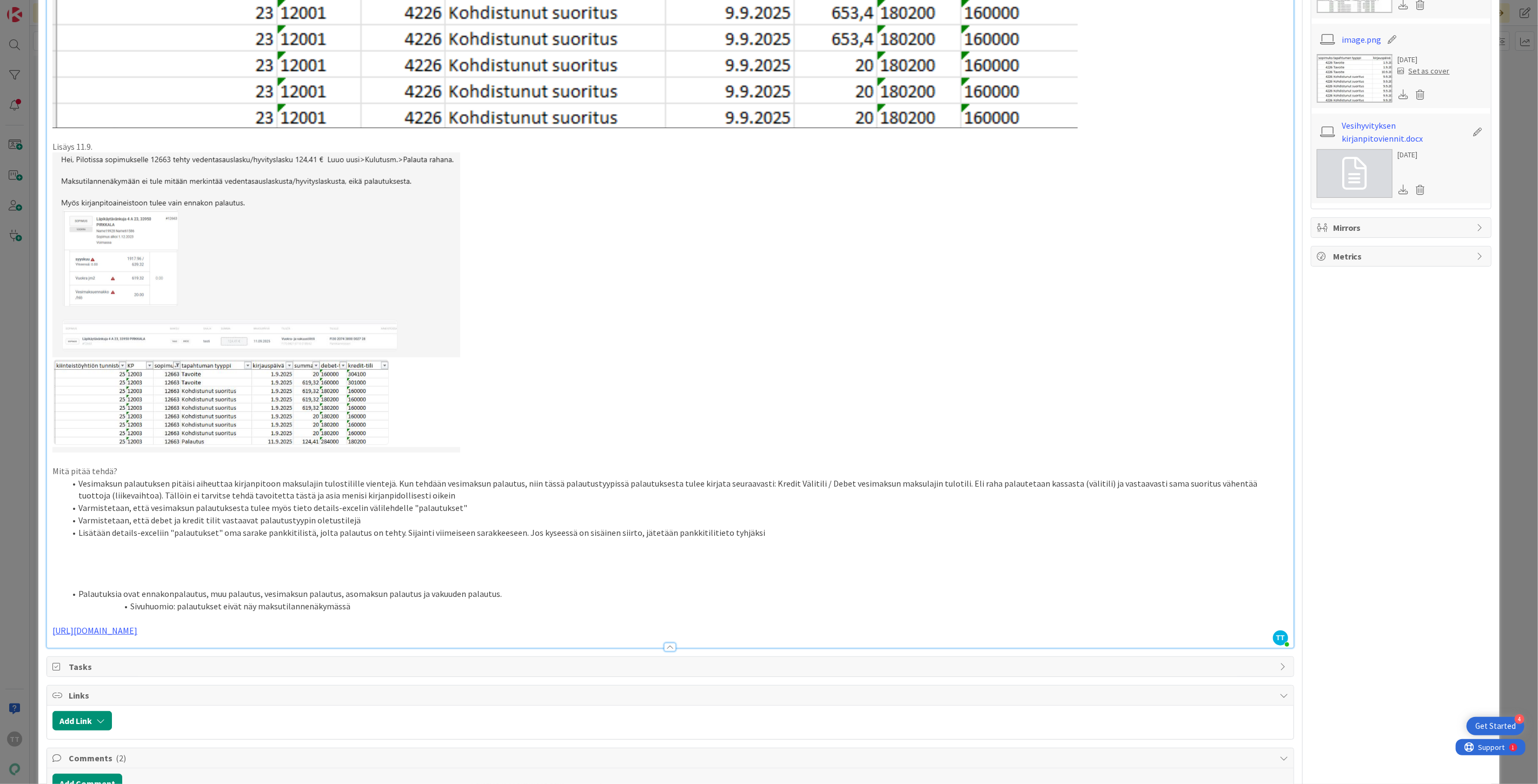
scroll to position [0, 0]
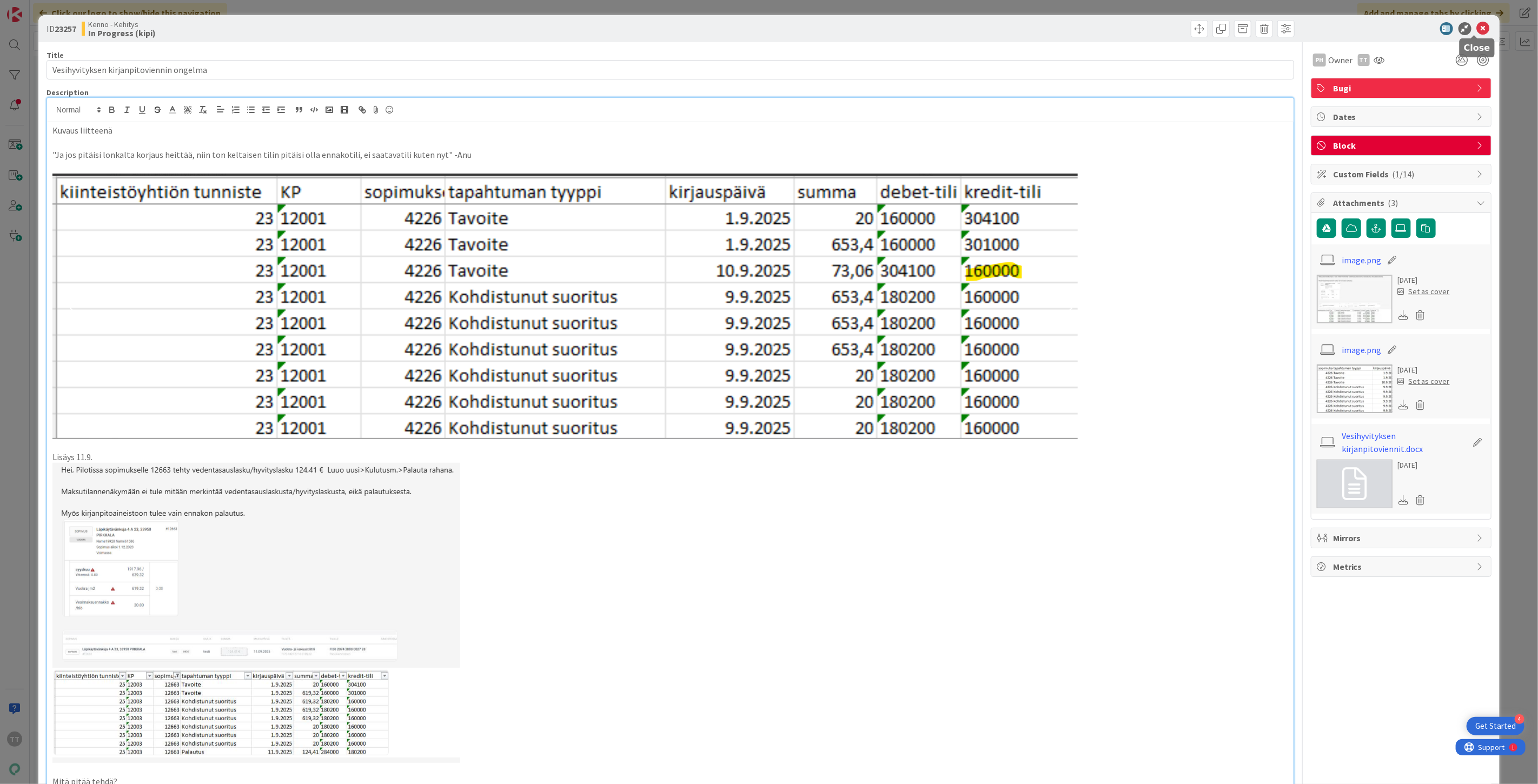
click at [1477, 30] on icon at bounding box center [1483, 29] width 13 height 13
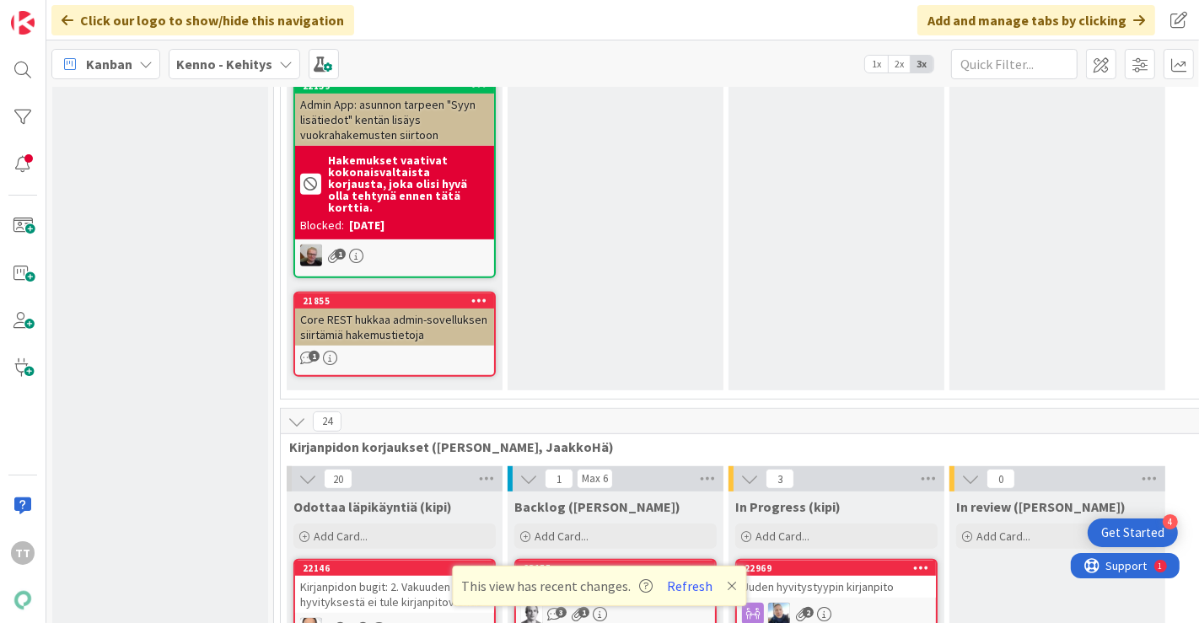
scroll to position [11519, 0]
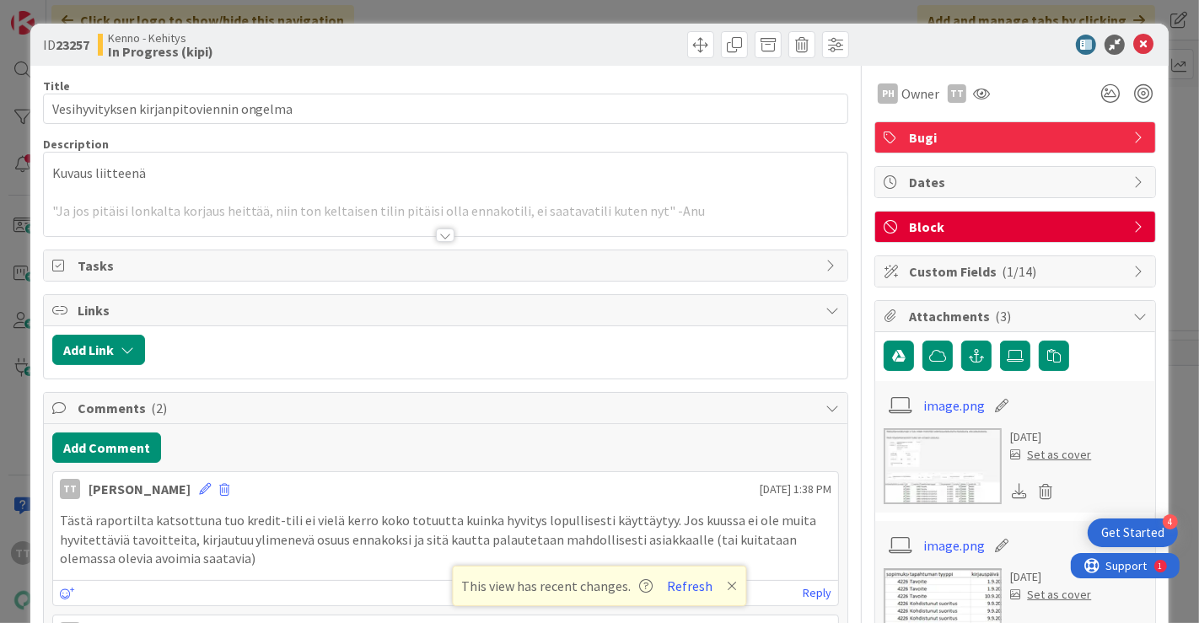
click at [440, 238] on div at bounding box center [445, 234] width 19 height 13
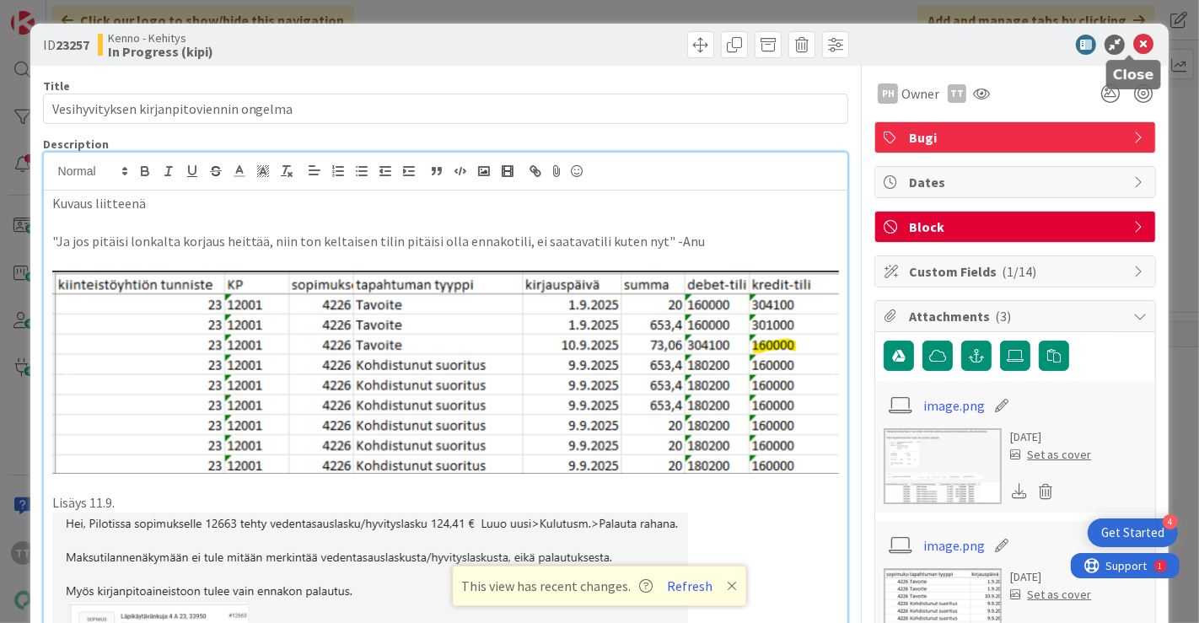
click at [1133, 46] on icon at bounding box center [1143, 45] width 20 height 20
click at [1135, 48] on icon at bounding box center [1143, 45] width 20 height 20
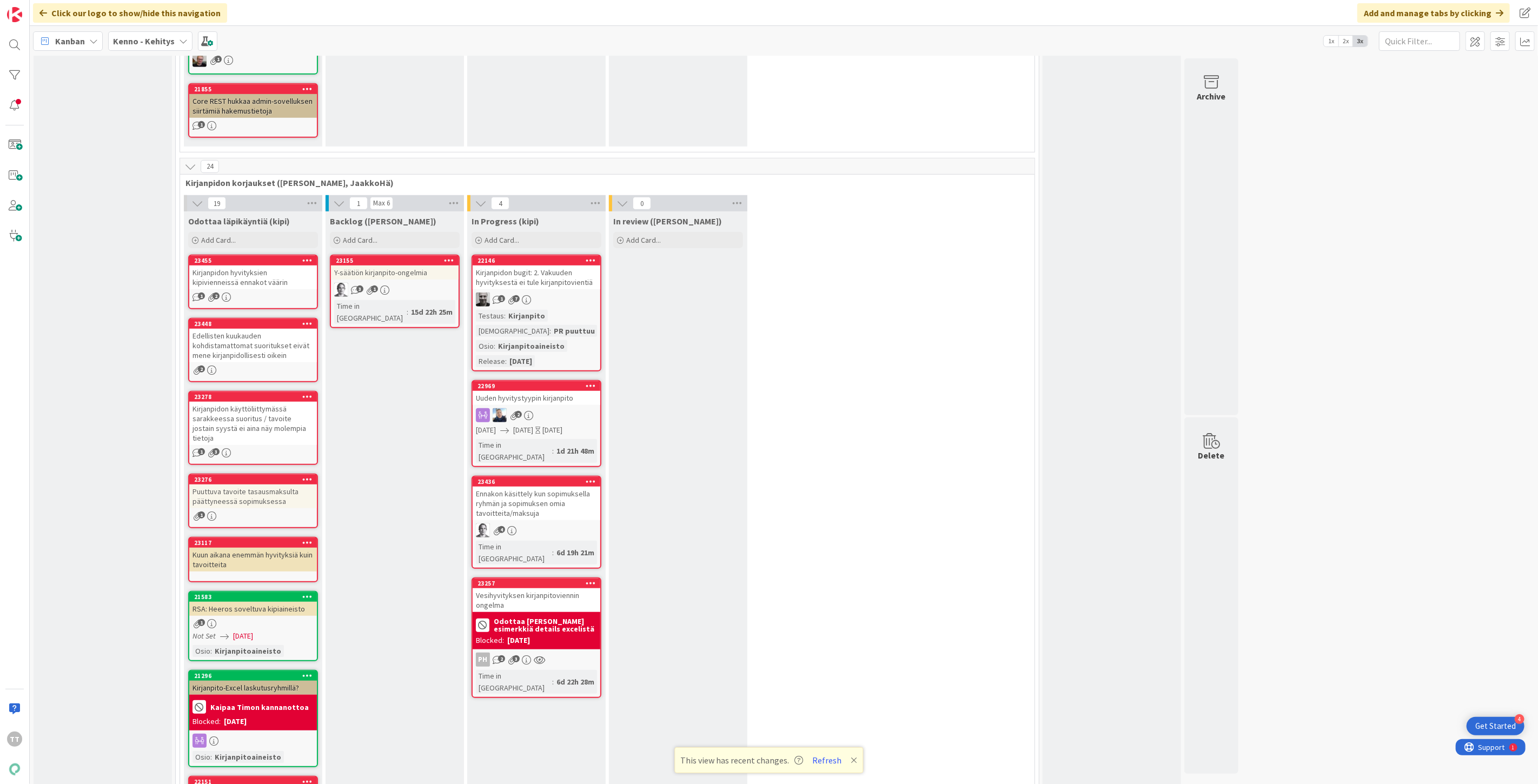
scroll to position [7451, 0]
